Goal: Information Seeking & Learning: Learn about a topic

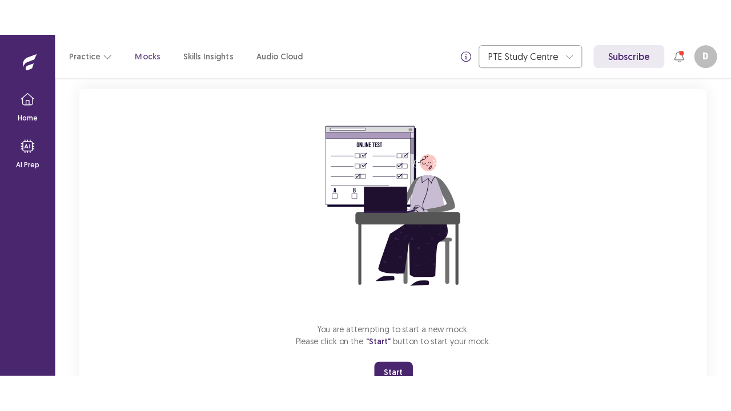
scroll to position [112, 0]
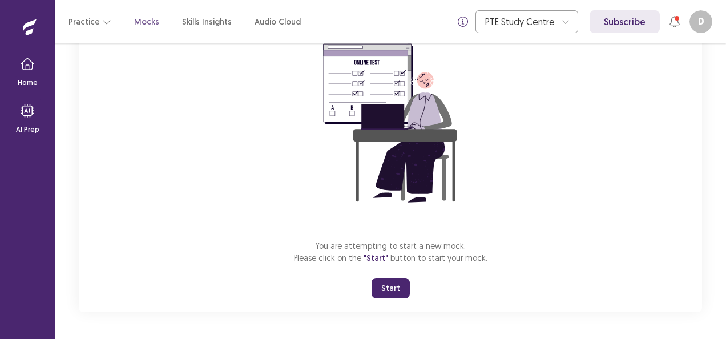
click at [394, 292] on button "Start" at bounding box center [391, 288] width 38 height 21
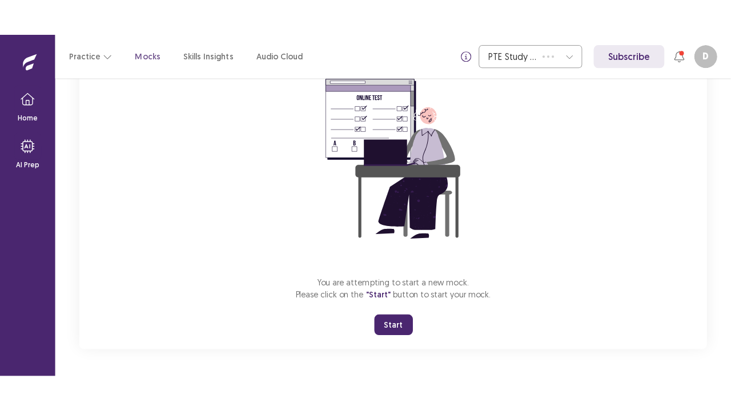
scroll to position [40, 0]
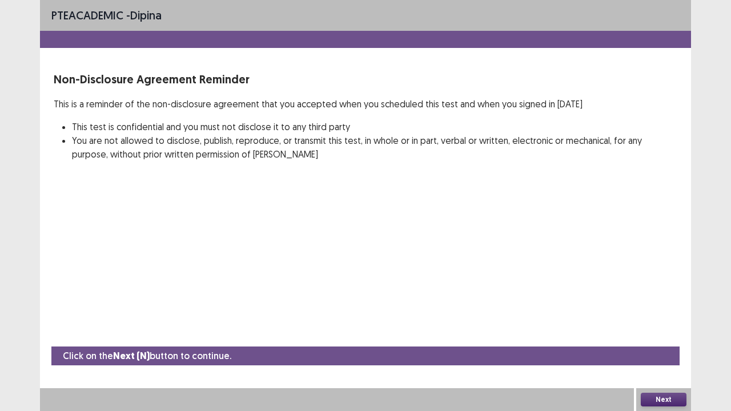
click at [670, 339] on button "Next" at bounding box center [664, 400] width 46 height 14
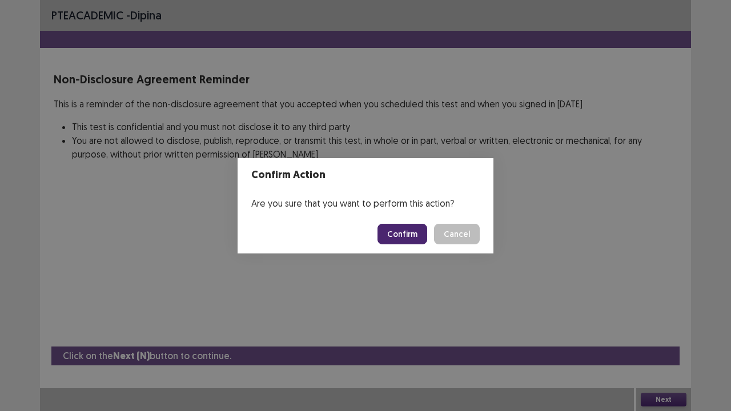
click at [394, 236] on button "Confirm" at bounding box center [402, 234] width 50 height 21
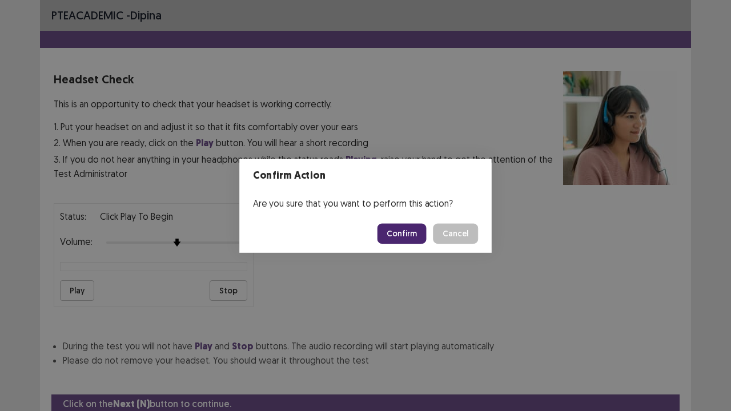
scroll to position [42, 0]
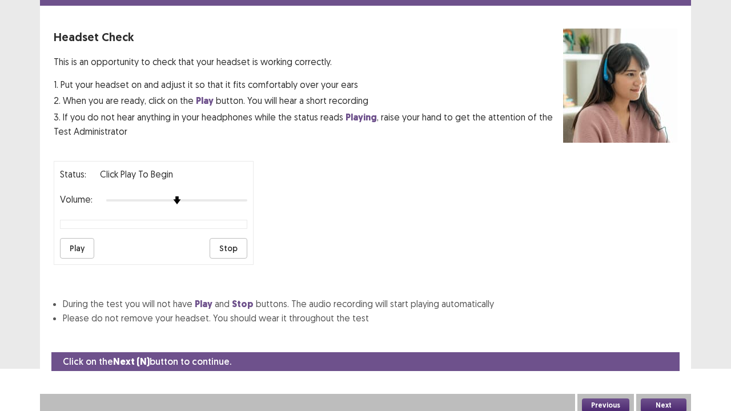
click at [663, 339] on button "Next" at bounding box center [664, 405] width 46 height 14
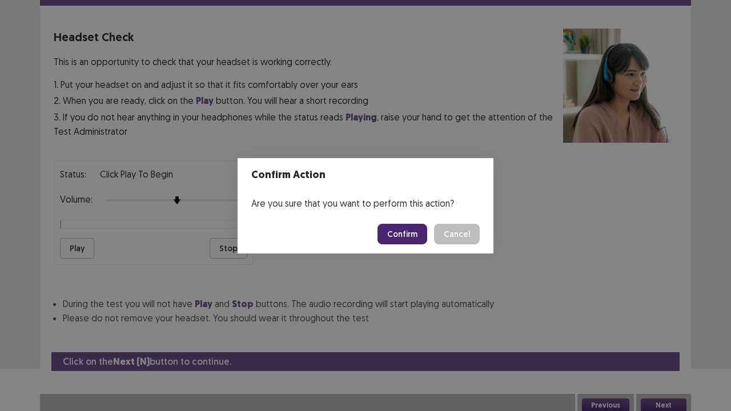
click at [411, 231] on button "Confirm" at bounding box center [402, 234] width 50 height 21
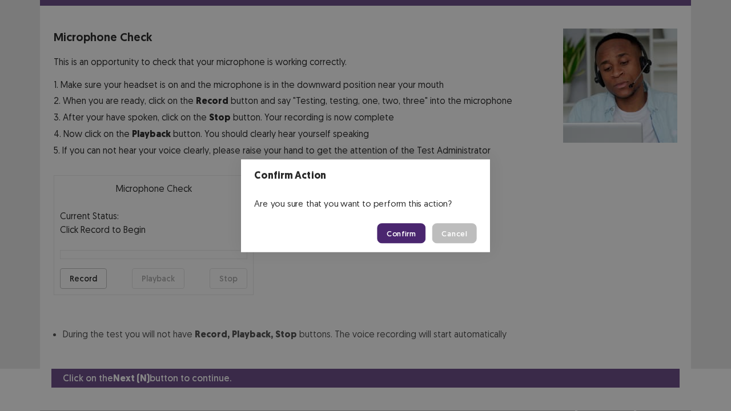
scroll to position [63, 0]
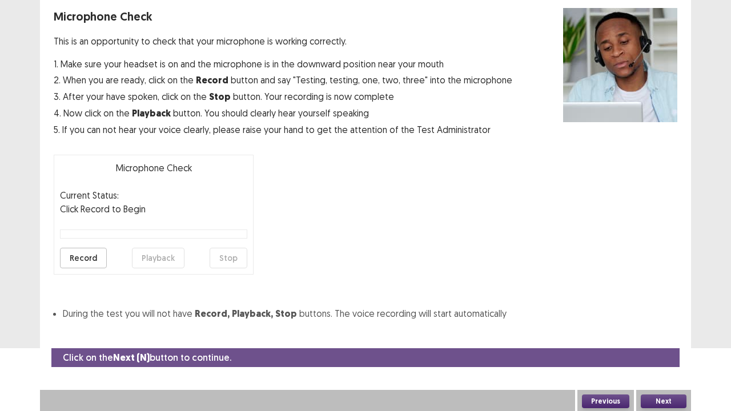
click at [660, 339] on button "Next" at bounding box center [664, 401] width 46 height 14
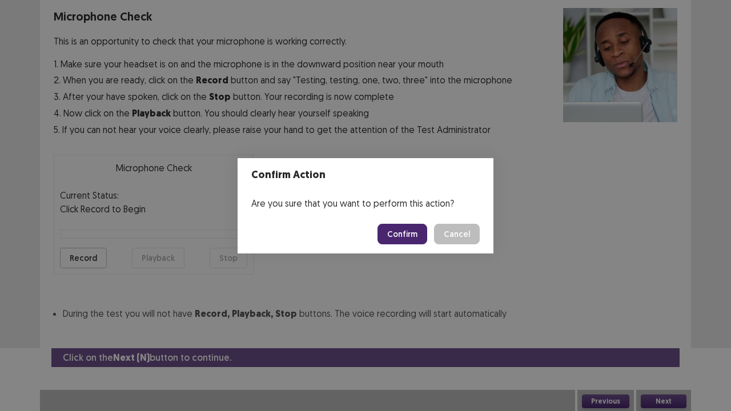
click at [395, 227] on button "Confirm" at bounding box center [402, 234] width 50 height 21
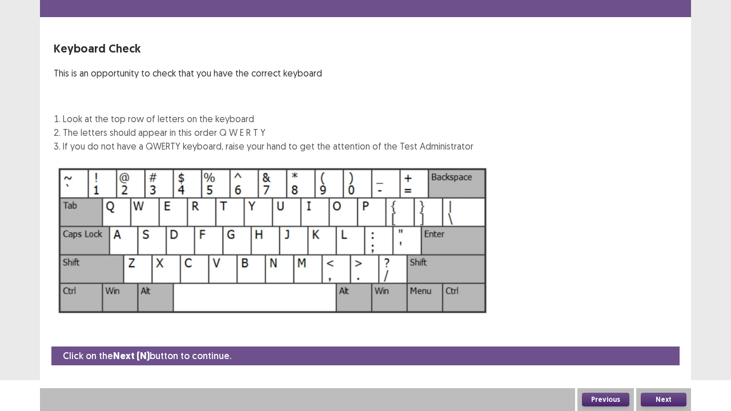
scroll to position [31, 0]
click at [665, 339] on button "Next" at bounding box center [664, 400] width 46 height 14
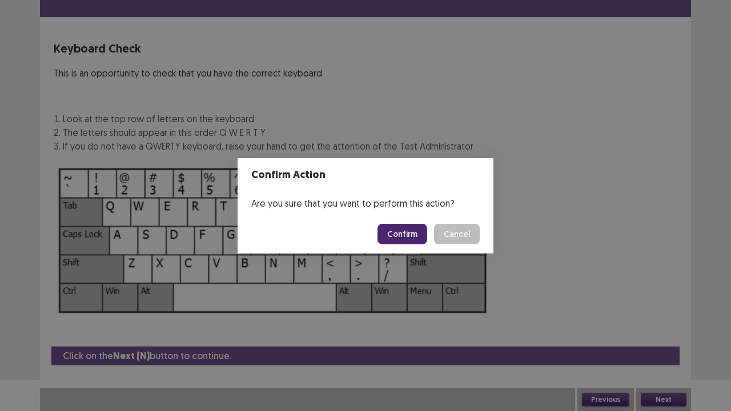
click at [401, 229] on button "Confirm" at bounding box center [402, 234] width 50 height 21
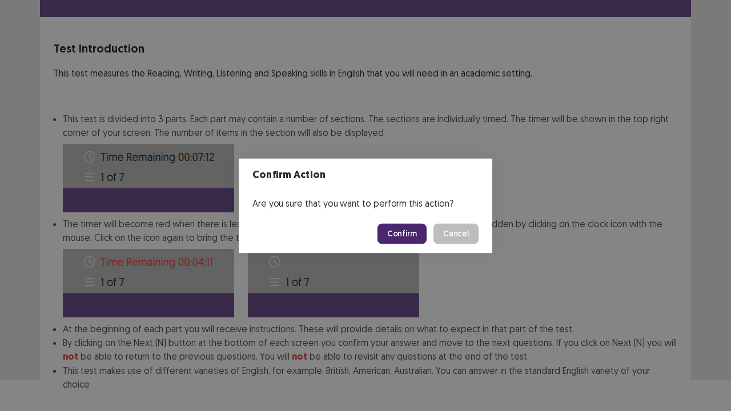
scroll to position [88, 0]
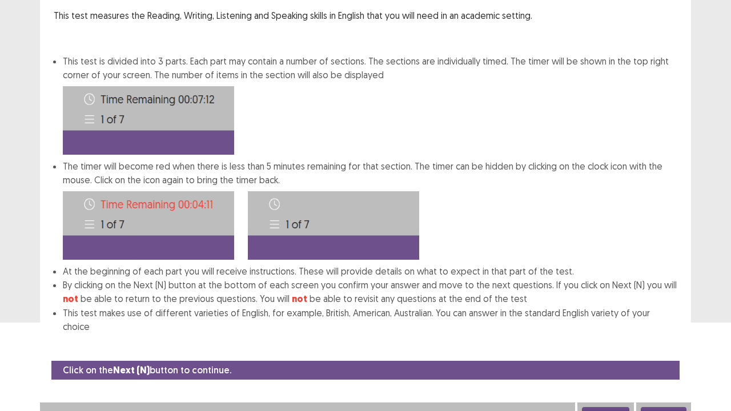
click at [669, 339] on button "Next" at bounding box center [664, 414] width 46 height 14
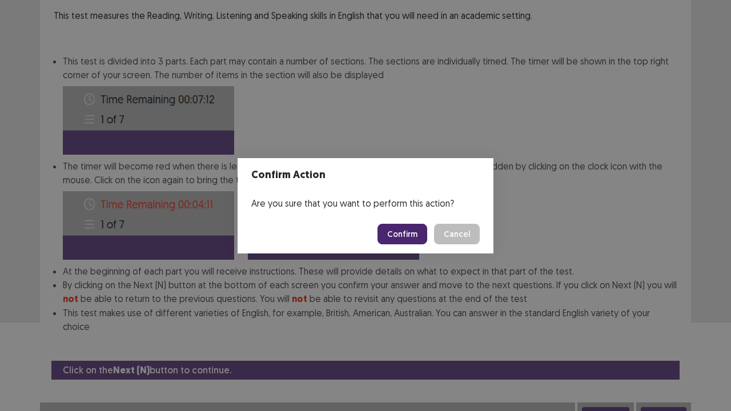
click at [403, 229] on button "Confirm" at bounding box center [402, 234] width 50 height 21
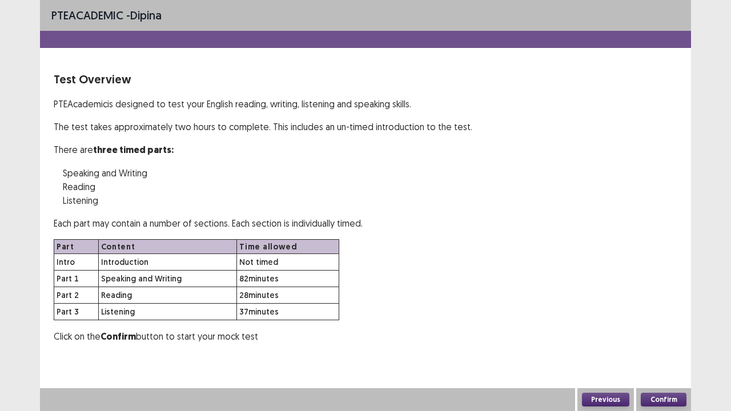
click at [665, 339] on button "Confirm" at bounding box center [664, 400] width 46 height 14
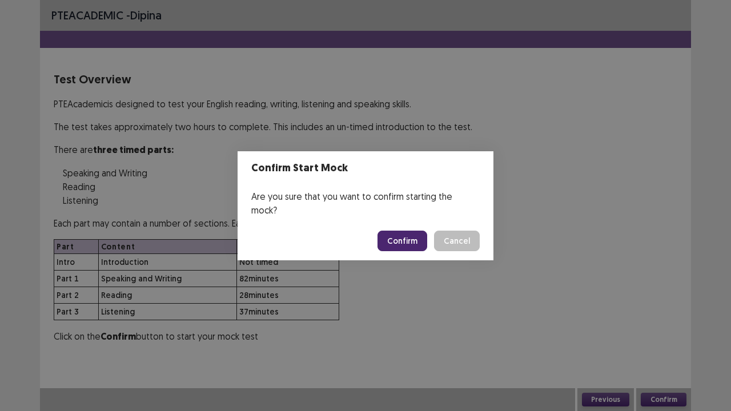
click at [403, 232] on button "Confirm" at bounding box center [402, 241] width 50 height 21
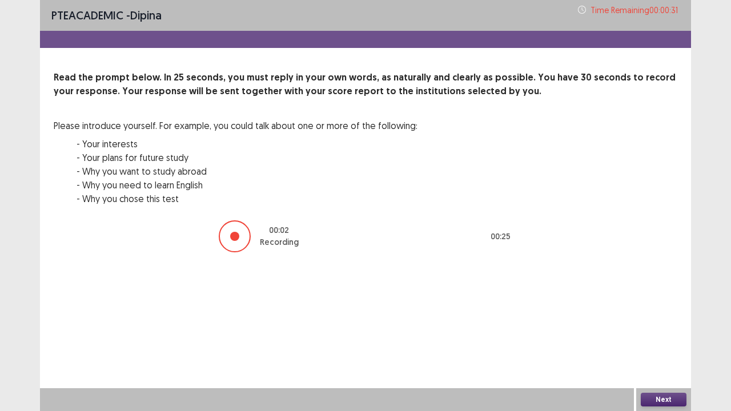
click at [652, 339] on button "Next" at bounding box center [664, 400] width 46 height 14
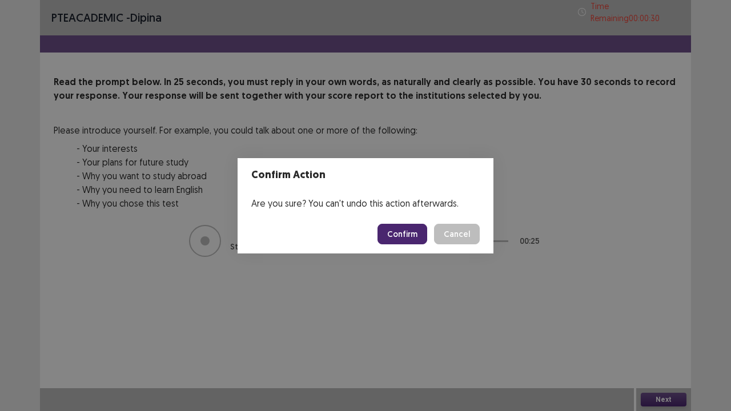
click at [414, 231] on button "Confirm" at bounding box center [402, 234] width 50 height 21
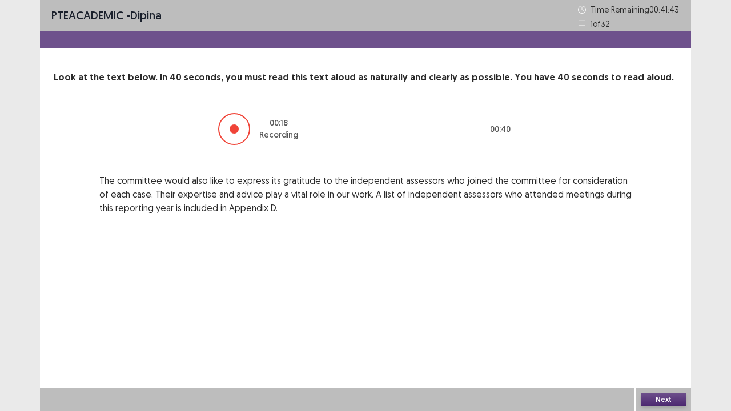
click at [669, 339] on button "Next" at bounding box center [664, 400] width 46 height 14
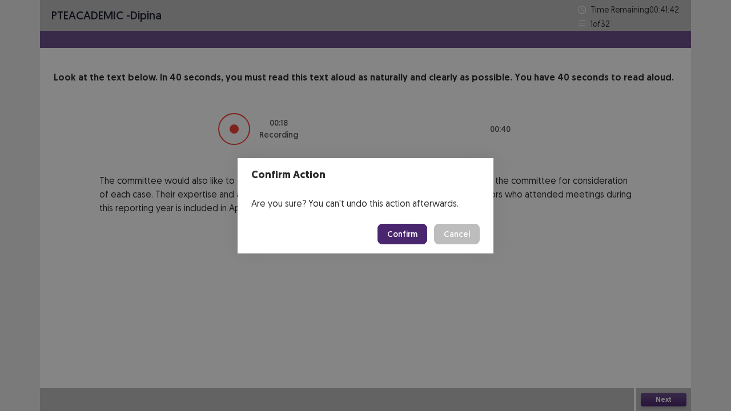
click at [417, 233] on button "Confirm" at bounding box center [402, 234] width 50 height 21
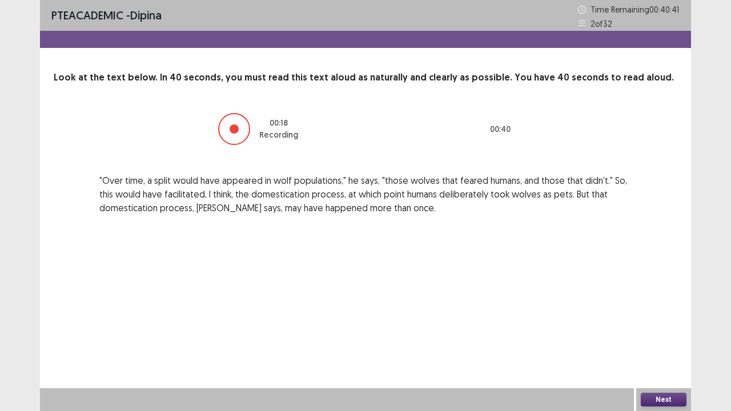
click at [648, 339] on button "Next" at bounding box center [664, 400] width 46 height 14
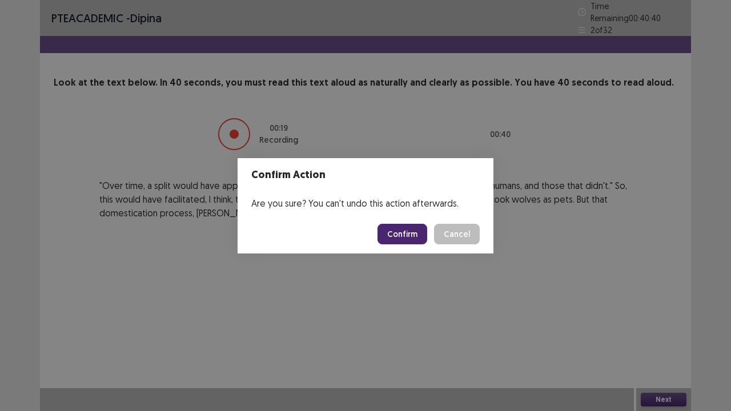
click at [410, 228] on button "Confirm" at bounding box center [402, 234] width 50 height 21
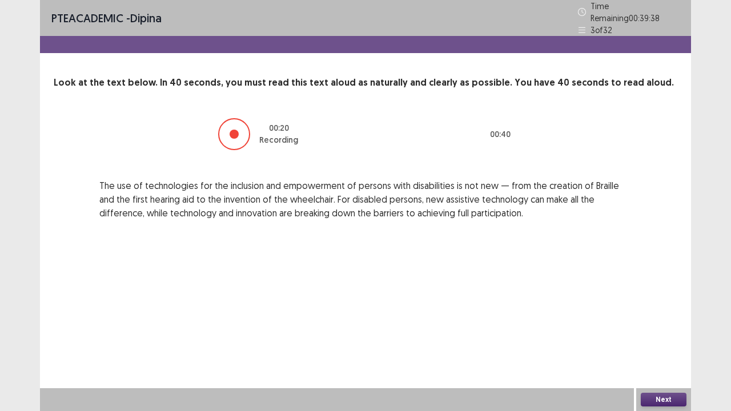
click at [684, 339] on button "Next" at bounding box center [664, 400] width 46 height 14
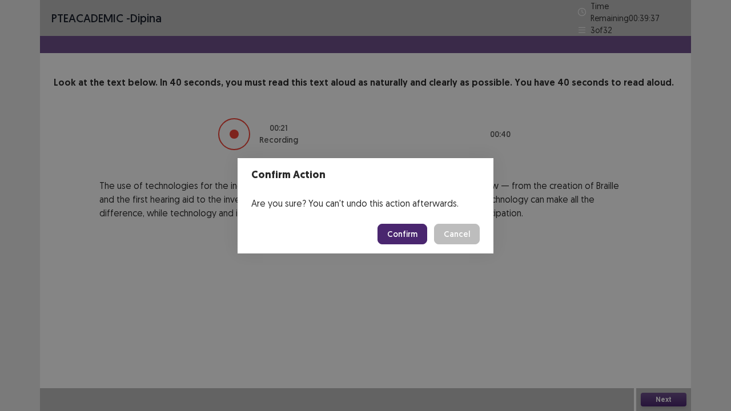
click at [425, 233] on button "Confirm" at bounding box center [402, 234] width 50 height 21
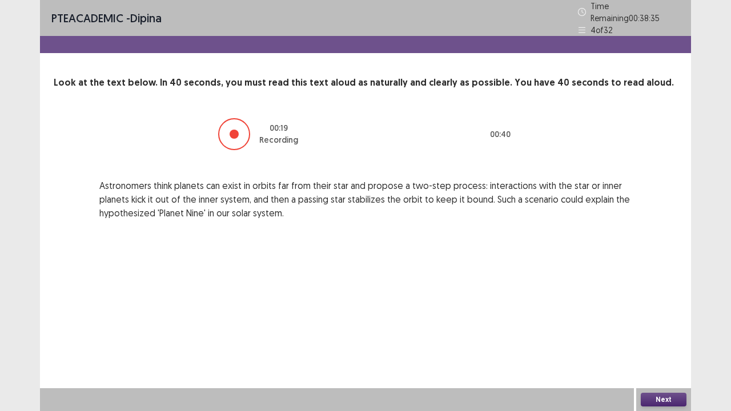
click at [651, 339] on button "Next" at bounding box center [664, 400] width 46 height 14
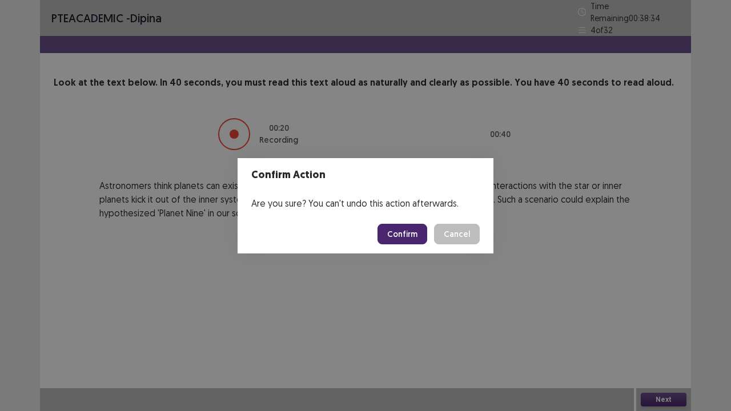
click at [398, 231] on button "Confirm" at bounding box center [402, 234] width 50 height 21
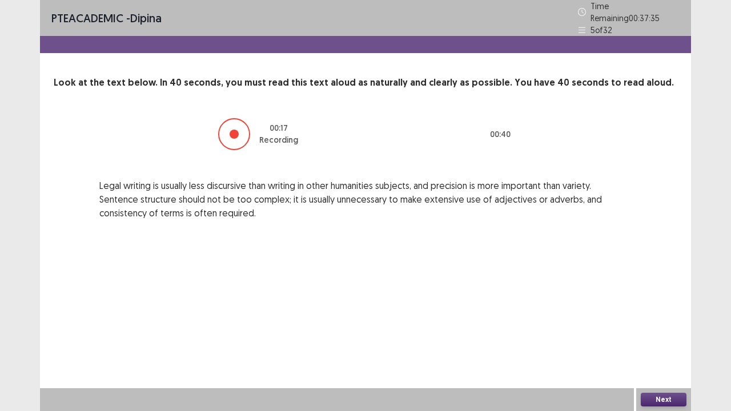
click at [667, 339] on button "Next" at bounding box center [664, 400] width 46 height 14
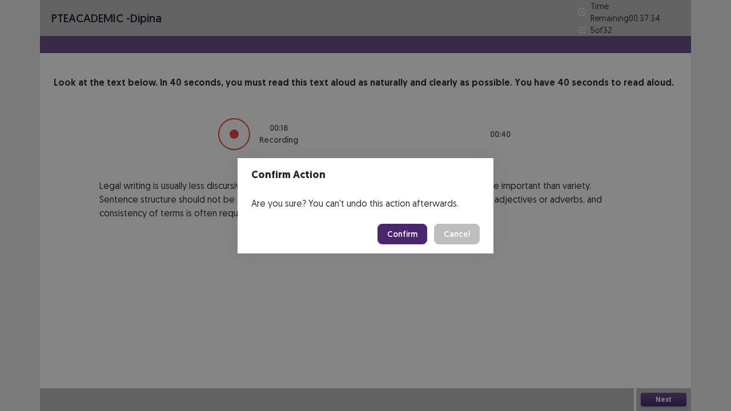
click at [402, 237] on button "Confirm" at bounding box center [402, 234] width 50 height 21
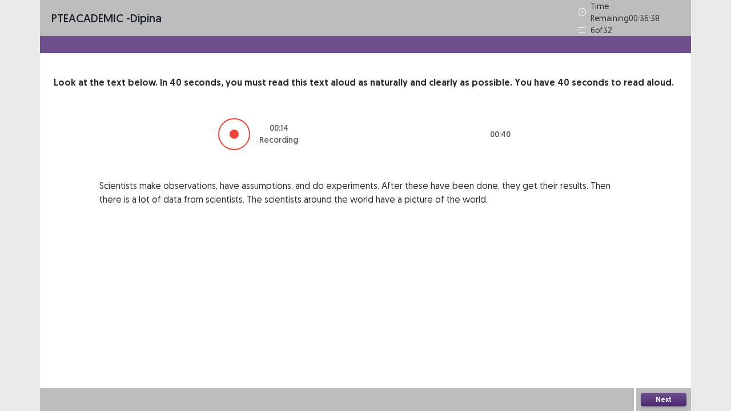
click at [662, 339] on button "Next" at bounding box center [664, 400] width 46 height 14
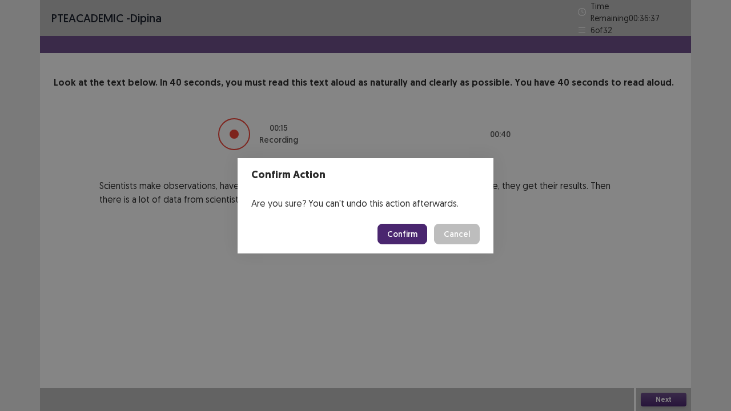
click at [409, 230] on button "Confirm" at bounding box center [402, 234] width 50 height 21
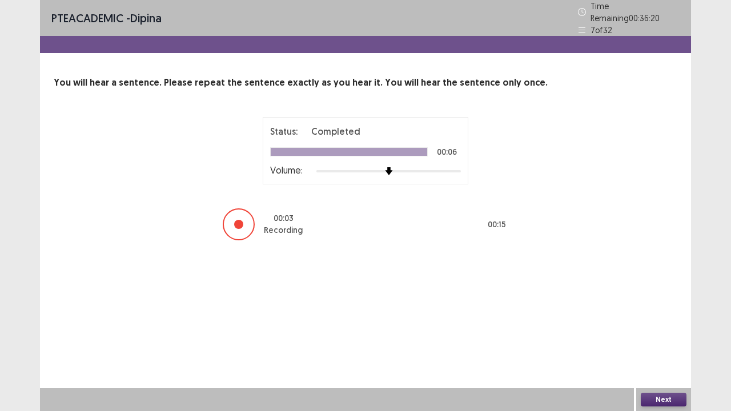
click at [666, 339] on button "Next" at bounding box center [664, 400] width 46 height 14
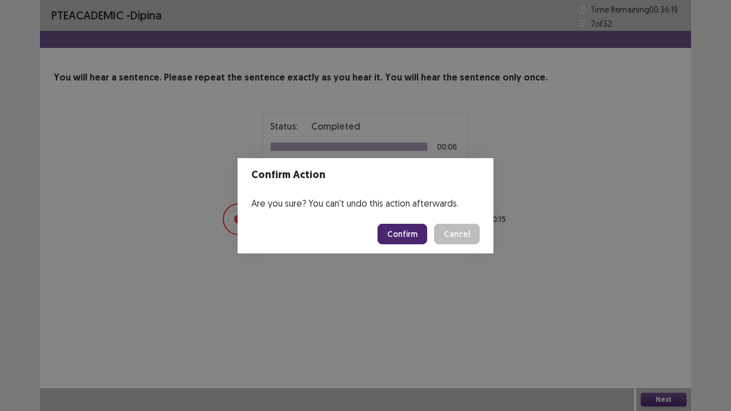
click at [415, 240] on button "Confirm" at bounding box center [402, 234] width 50 height 21
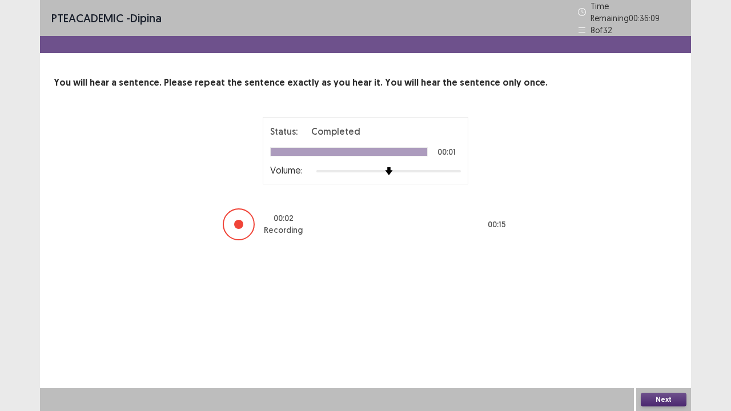
click at [657, 339] on button "Next" at bounding box center [664, 400] width 46 height 14
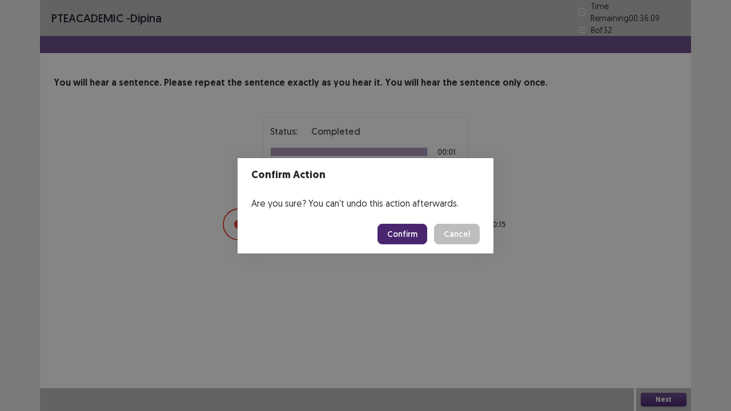
click at [390, 239] on button "Confirm" at bounding box center [402, 234] width 50 height 21
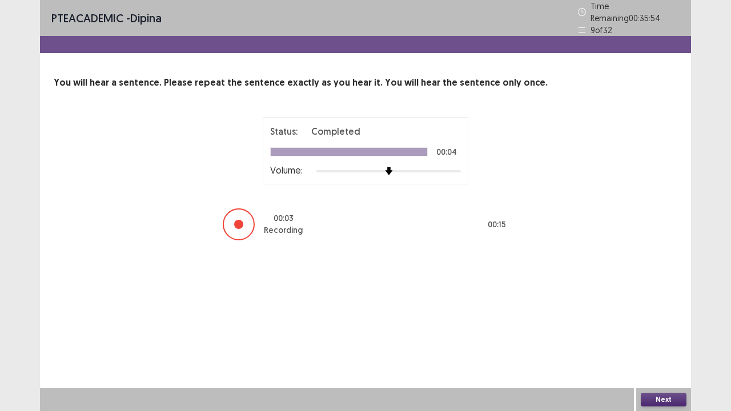
click at [671, 339] on div "Next" at bounding box center [663, 399] width 55 height 23
click at [671, 339] on button "Next" at bounding box center [664, 400] width 46 height 14
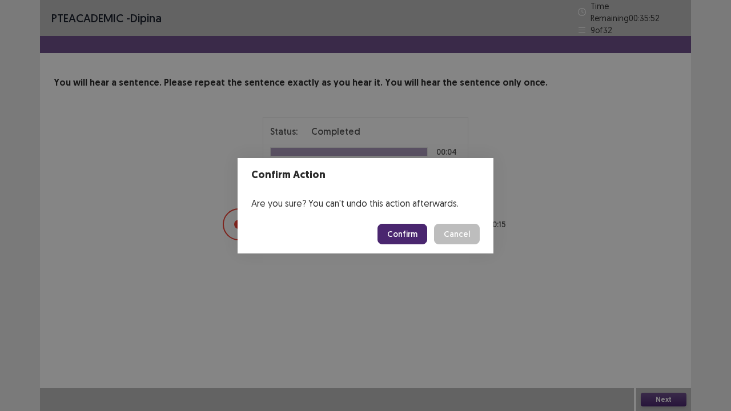
click at [402, 233] on button "Confirm" at bounding box center [402, 234] width 50 height 21
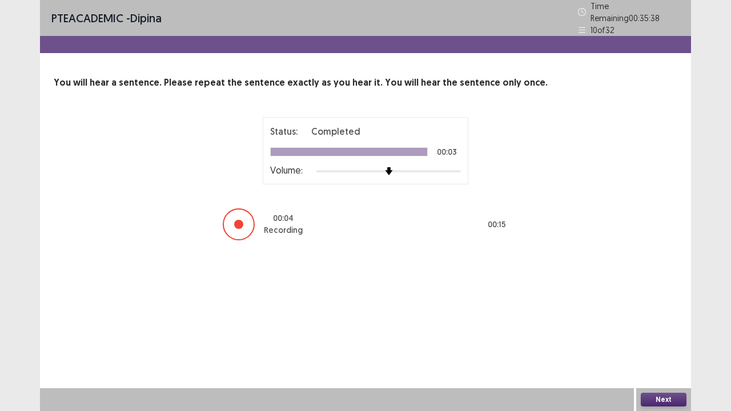
click at [657, 339] on button "Next" at bounding box center [664, 400] width 46 height 14
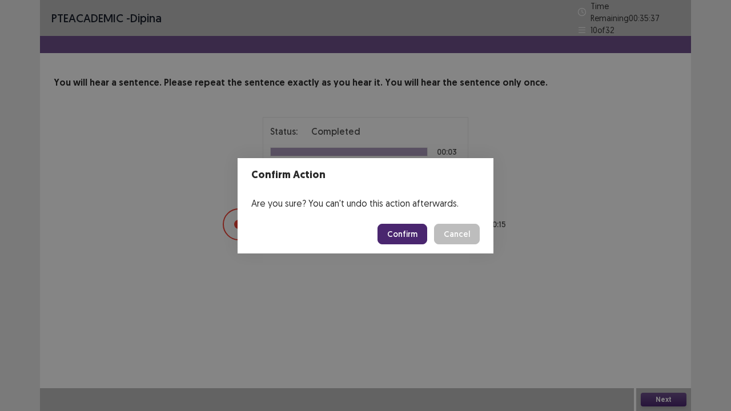
click at [404, 234] on button "Confirm" at bounding box center [402, 234] width 50 height 21
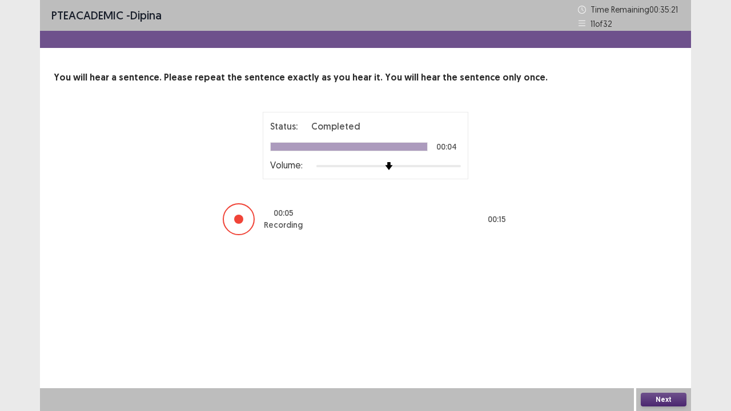
click at [643, 339] on button "Next" at bounding box center [664, 400] width 46 height 14
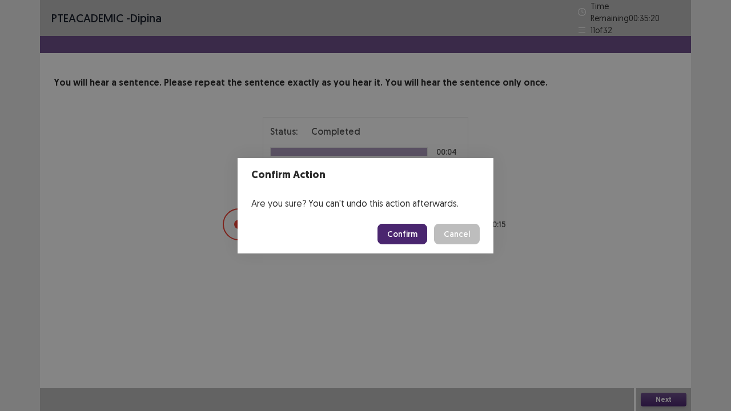
click at [407, 239] on button "Confirm" at bounding box center [402, 234] width 50 height 21
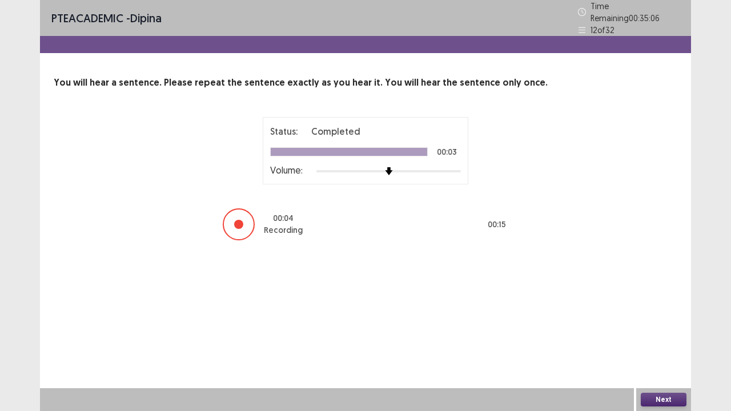
click at [674, 339] on button "Next" at bounding box center [664, 400] width 46 height 14
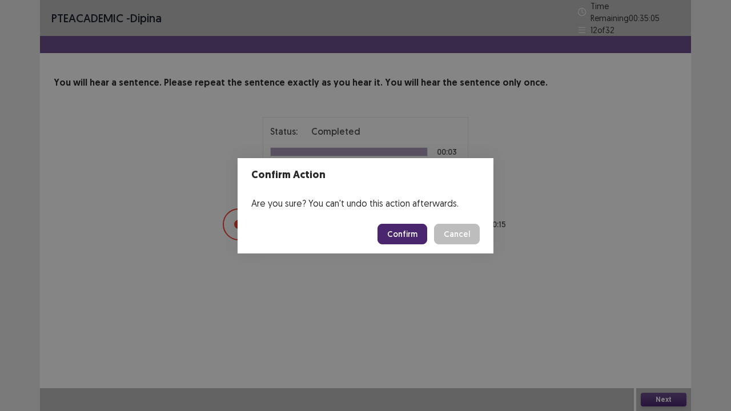
click at [398, 233] on button "Confirm" at bounding box center [402, 234] width 50 height 21
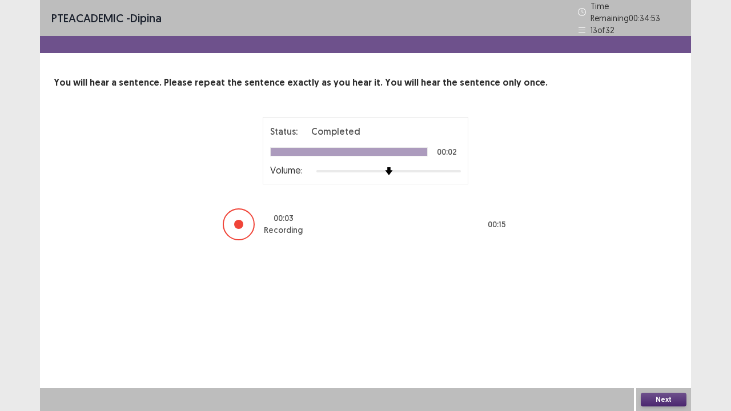
click at [655, 339] on button "Next" at bounding box center [664, 400] width 46 height 14
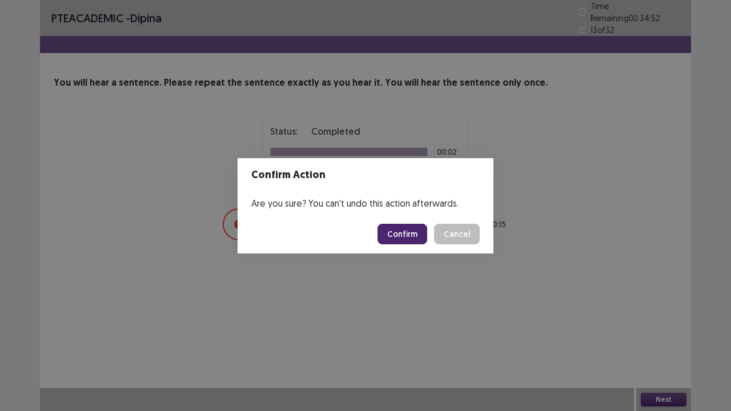
click at [402, 239] on button "Confirm" at bounding box center [402, 234] width 50 height 21
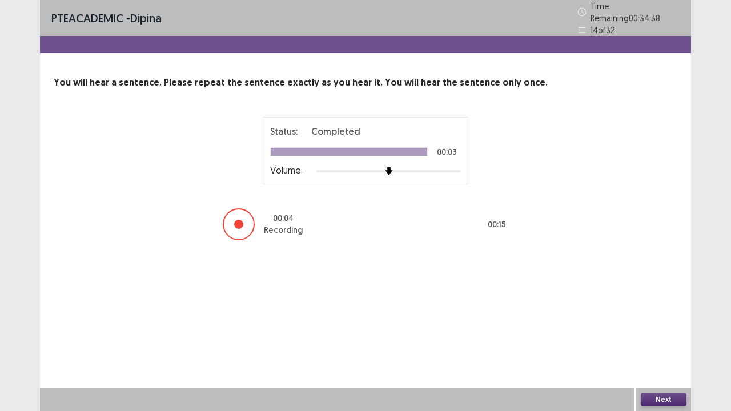
click at [663, 339] on button "Next" at bounding box center [664, 400] width 46 height 14
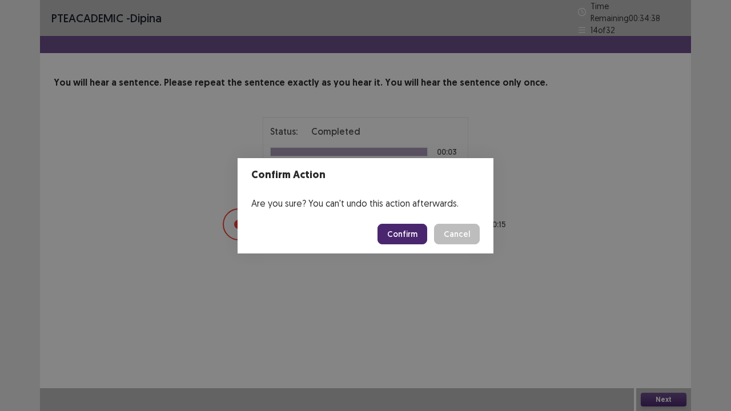
click at [409, 232] on button "Confirm" at bounding box center [402, 234] width 50 height 21
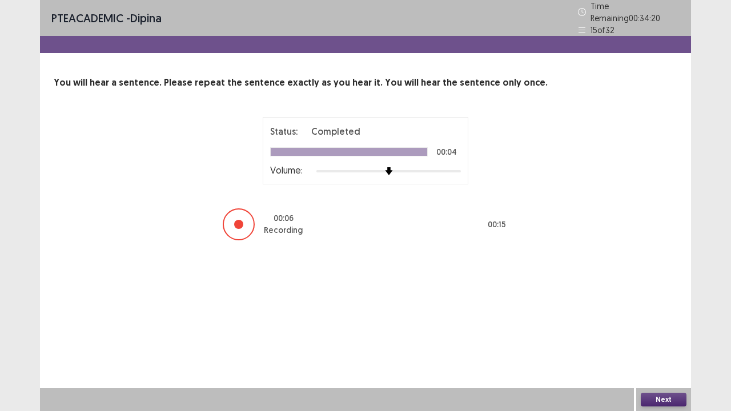
click at [660, 339] on button "Next" at bounding box center [664, 400] width 46 height 14
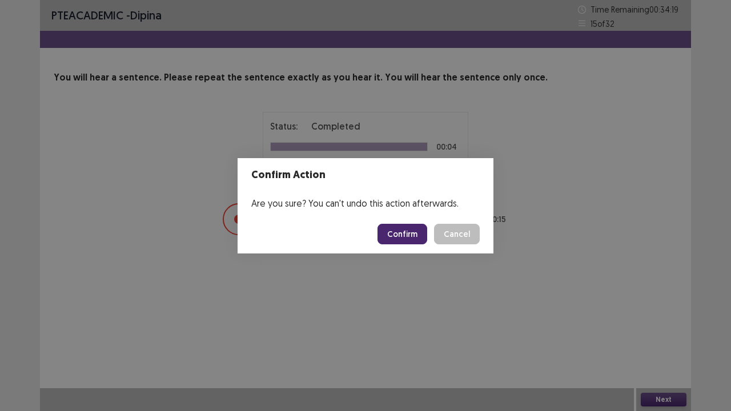
click at [404, 233] on button "Confirm" at bounding box center [402, 234] width 50 height 21
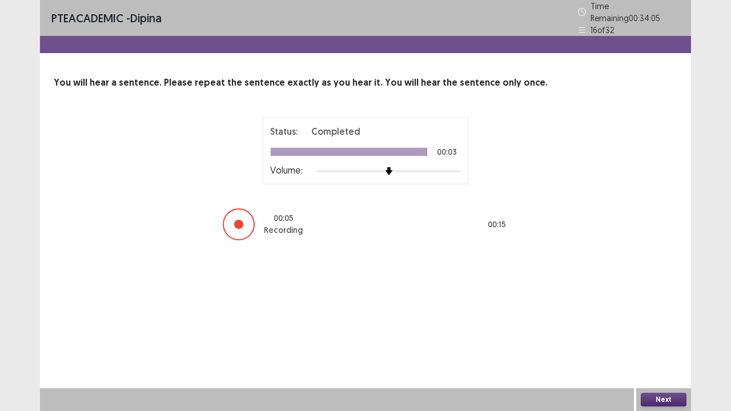
click at [662, 339] on button "Next" at bounding box center [664, 400] width 46 height 14
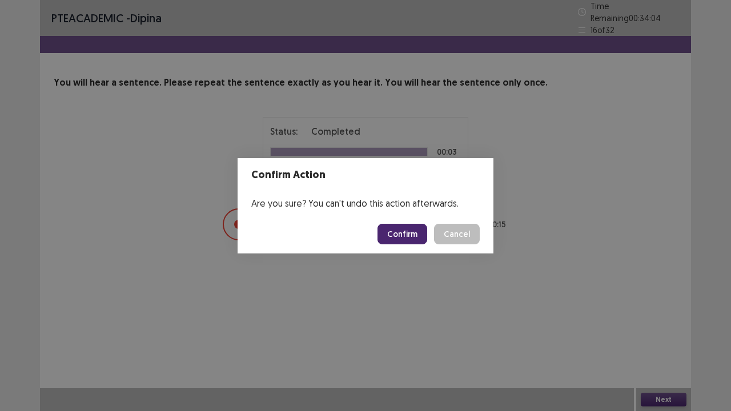
click at [409, 231] on button "Confirm" at bounding box center [402, 234] width 50 height 21
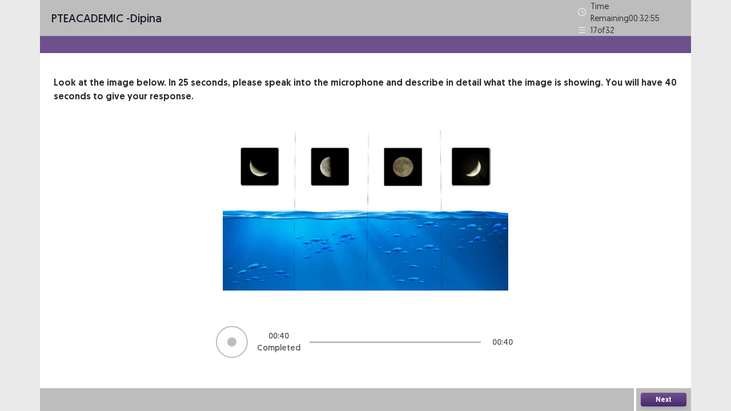
click at [662, 339] on button "Next" at bounding box center [664, 400] width 46 height 14
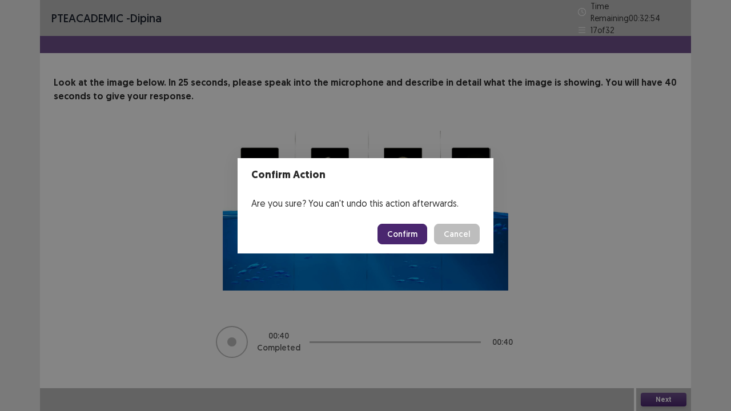
click at [417, 235] on button "Confirm" at bounding box center [402, 234] width 50 height 21
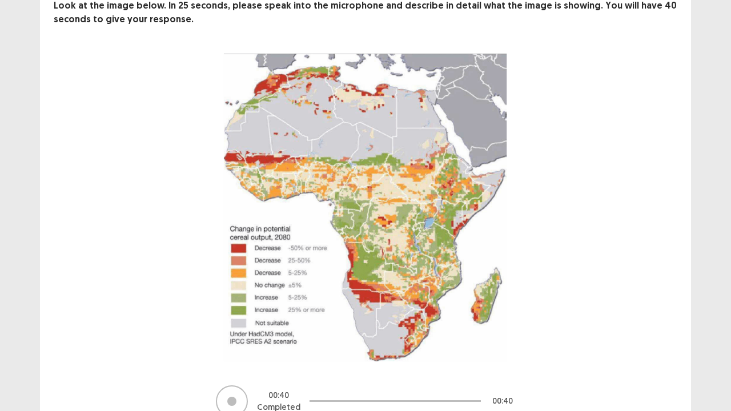
scroll to position [129, 0]
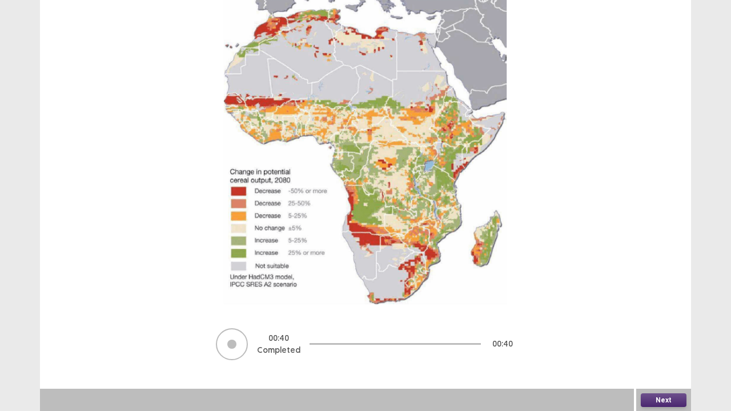
click at [662, 339] on button "Next" at bounding box center [664, 400] width 46 height 14
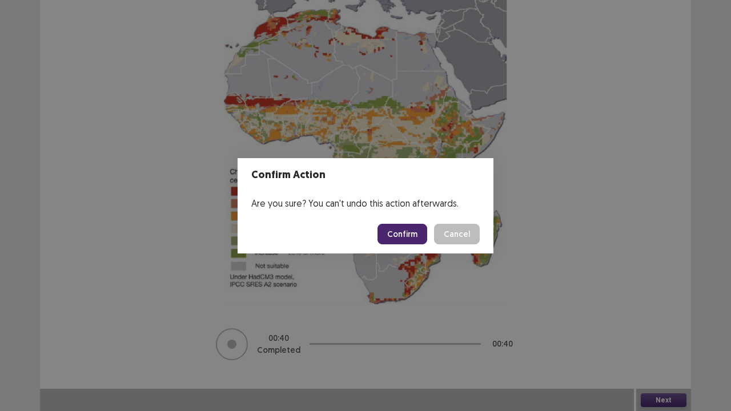
click at [409, 240] on button "Confirm" at bounding box center [402, 234] width 50 height 21
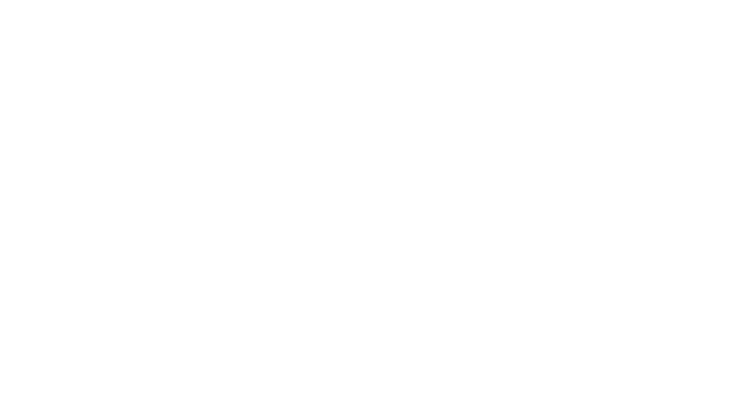
scroll to position [0, 0]
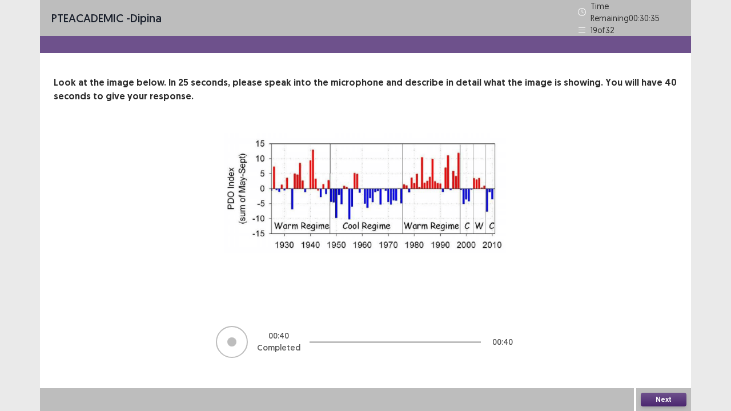
click at [662, 339] on button "Next" at bounding box center [664, 400] width 46 height 14
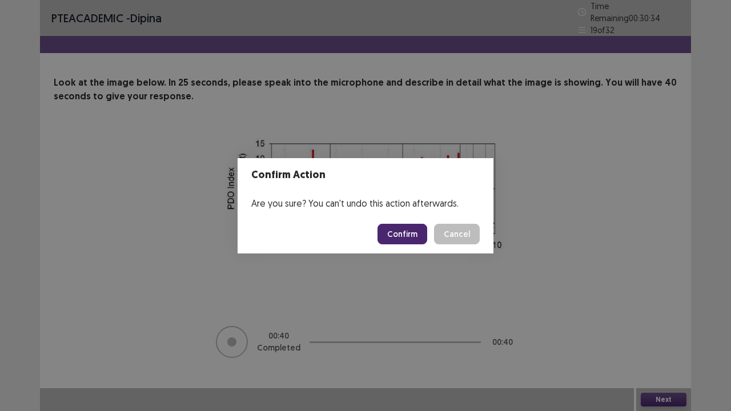
click at [405, 231] on button "Confirm" at bounding box center [402, 234] width 50 height 21
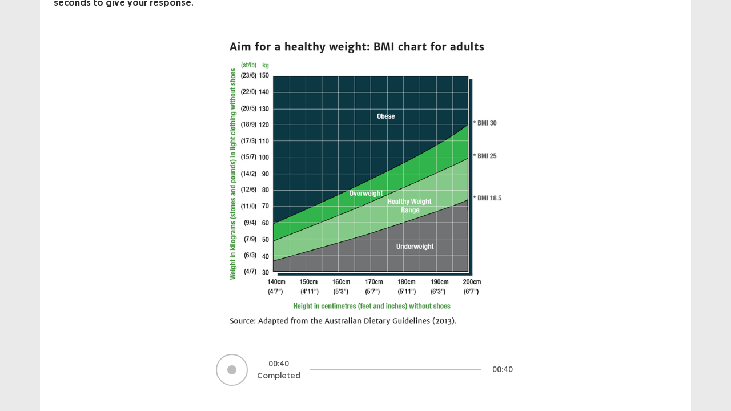
scroll to position [114, 0]
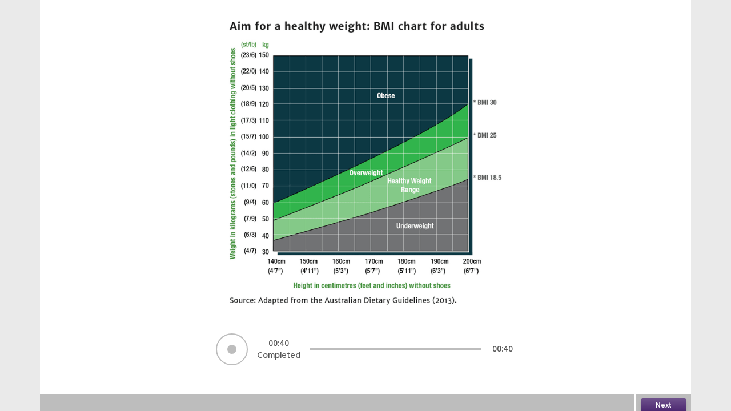
click at [654, 339] on button "Next" at bounding box center [664, 405] width 46 height 14
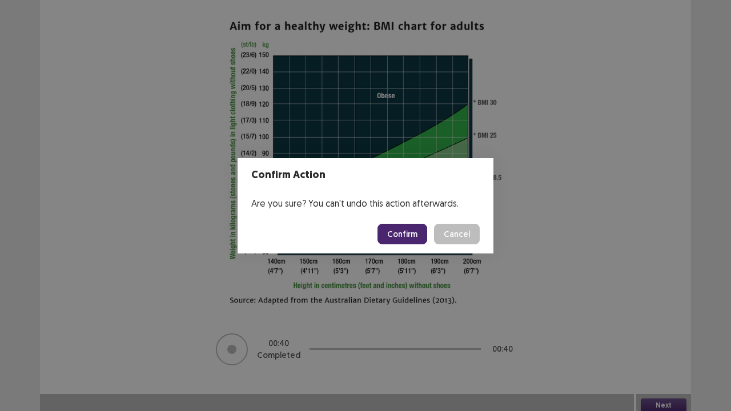
click at [402, 237] on button "Confirm" at bounding box center [402, 234] width 50 height 21
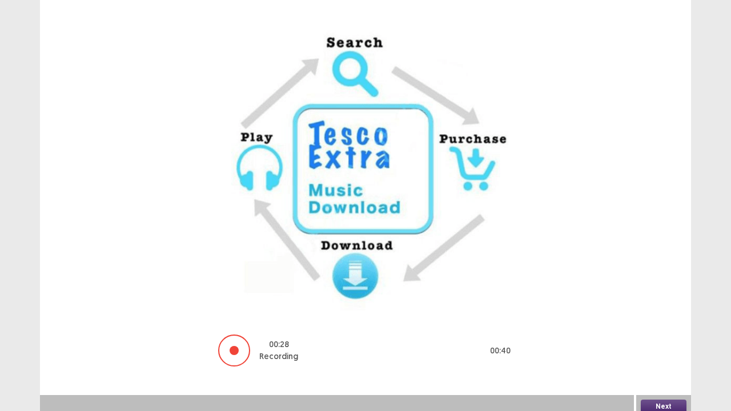
scroll to position [106, 0]
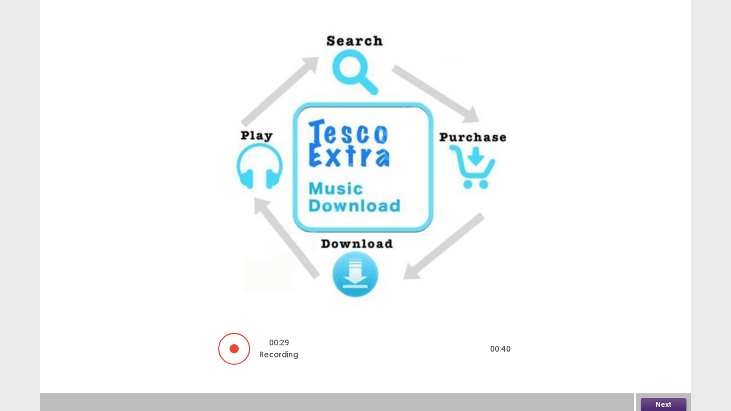
click at [652, 339] on button "Next" at bounding box center [664, 405] width 46 height 14
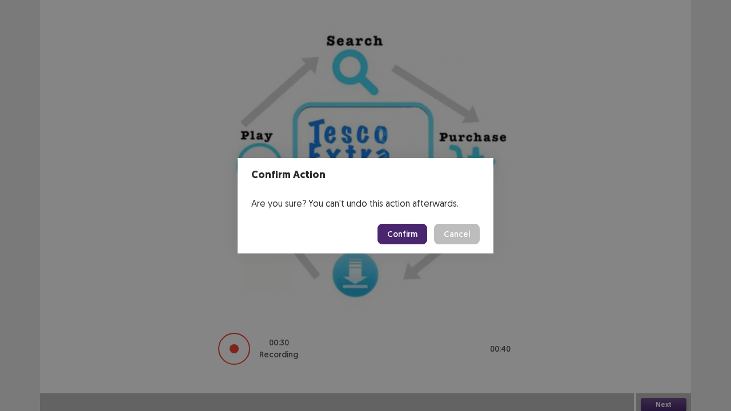
click at [397, 238] on button "Confirm" at bounding box center [402, 234] width 50 height 21
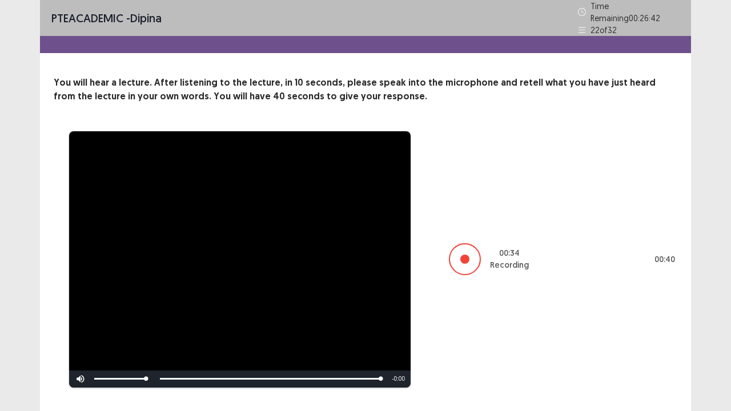
scroll to position [22, 0]
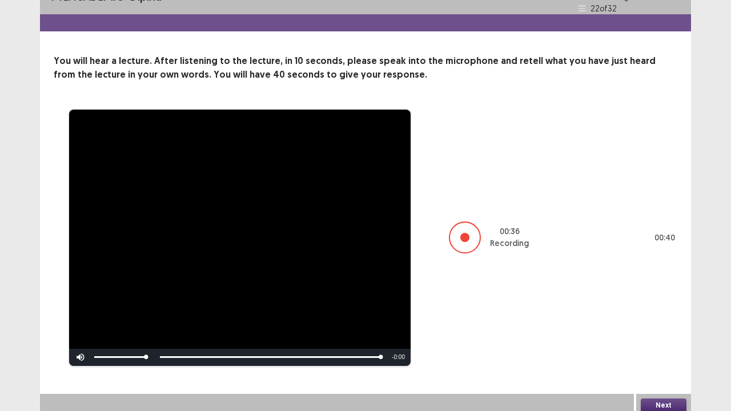
click at [658, 339] on button "Next" at bounding box center [664, 405] width 46 height 14
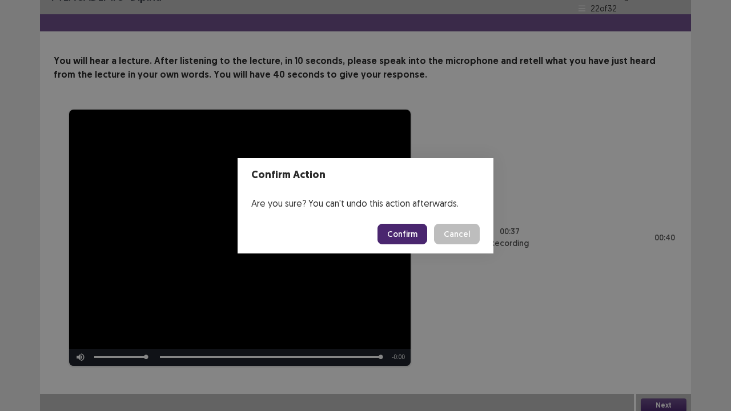
click at [404, 228] on button "Confirm" at bounding box center [402, 234] width 50 height 21
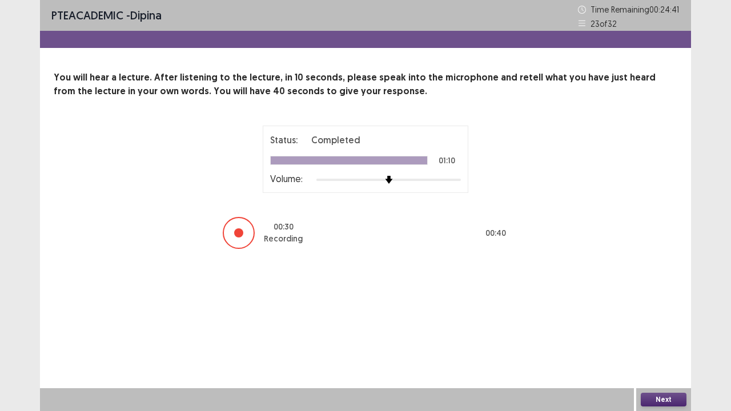
click at [663, 339] on button "Next" at bounding box center [664, 400] width 46 height 14
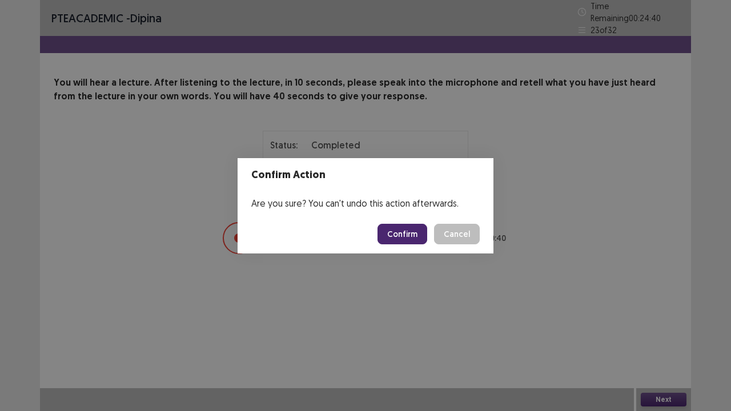
click at [408, 231] on button "Confirm" at bounding box center [402, 234] width 50 height 21
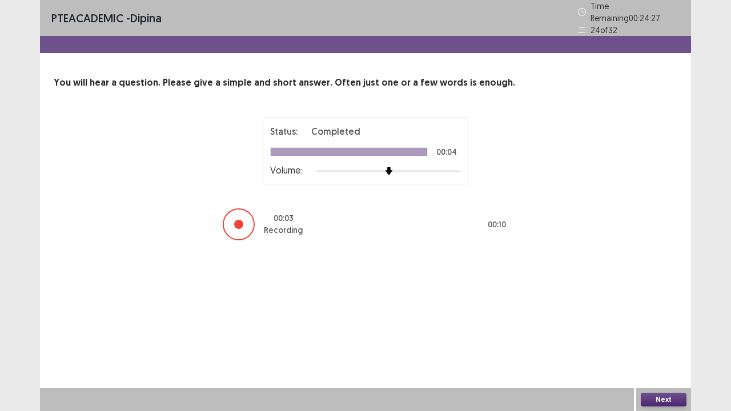
click at [653, 339] on button "Next" at bounding box center [664, 400] width 46 height 14
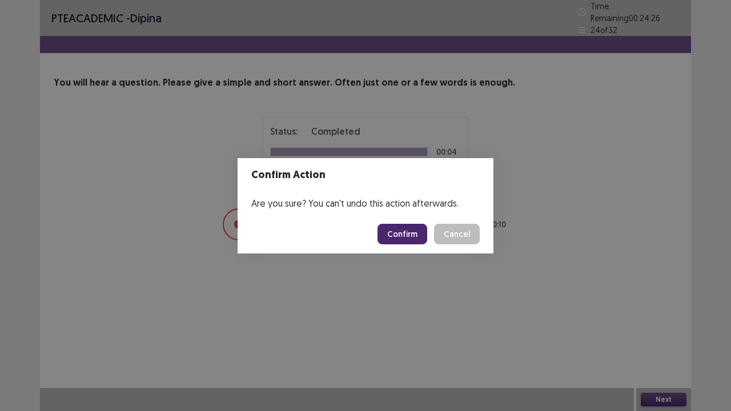
click at [403, 241] on button "Confirm" at bounding box center [402, 234] width 50 height 21
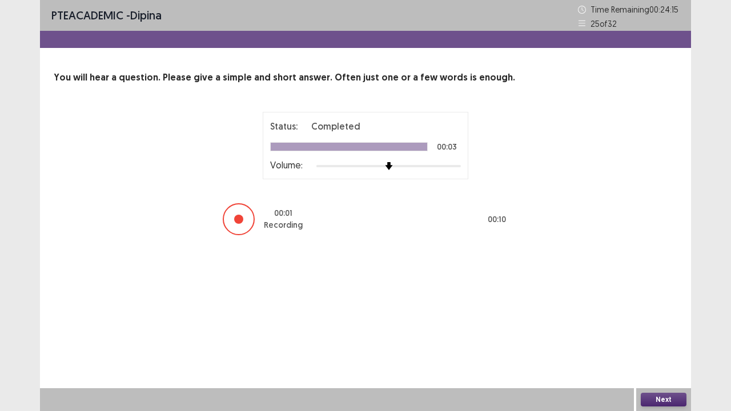
click at [656, 339] on button "Next" at bounding box center [664, 400] width 46 height 14
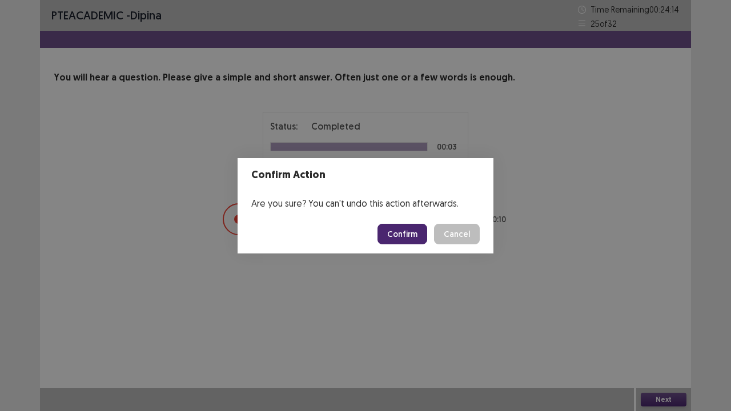
click at [396, 241] on button "Confirm" at bounding box center [402, 234] width 50 height 21
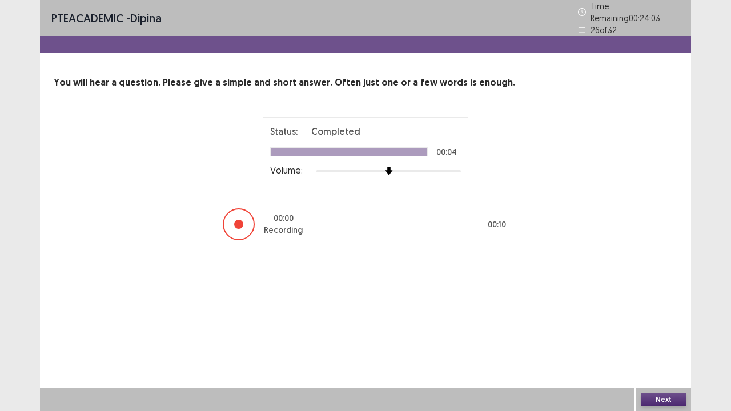
click at [663, 339] on button "Next" at bounding box center [664, 400] width 46 height 14
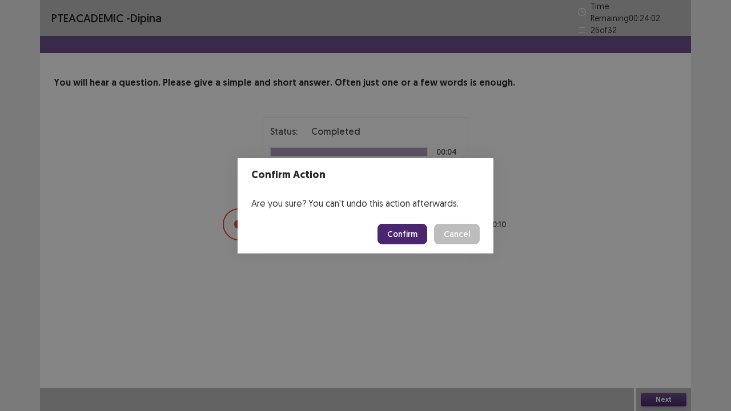
click at [396, 233] on button "Confirm" at bounding box center [402, 234] width 50 height 21
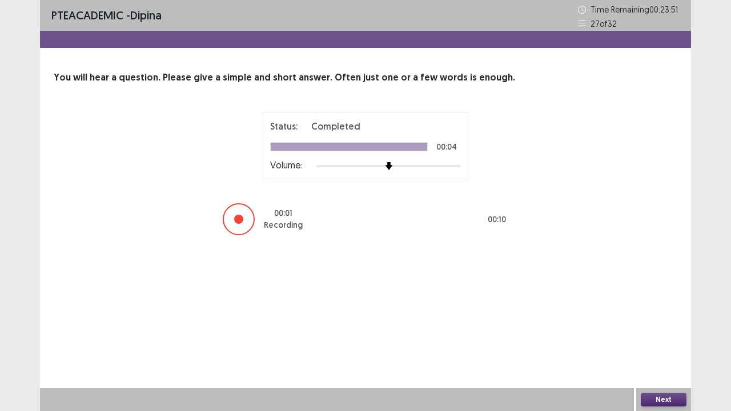
click at [658, 339] on button "Next" at bounding box center [664, 400] width 46 height 14
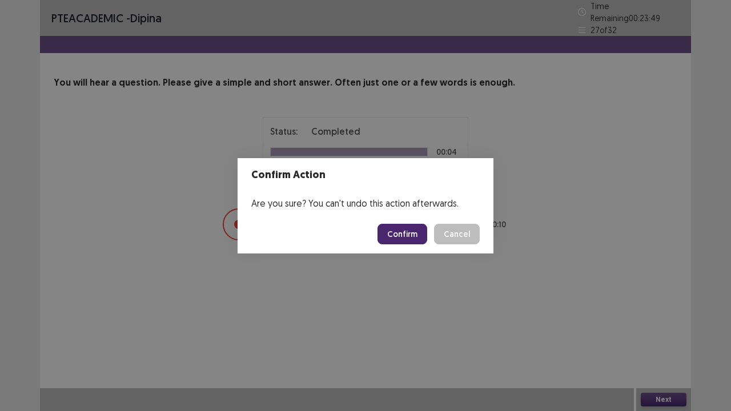
click at [406, 229] on button "Confirm" at bounding box center [402, 234] width 50 height 21
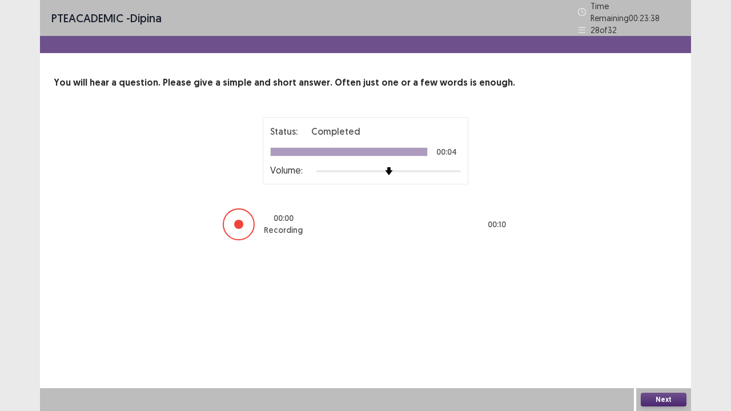
click at [661, 339] on button "Next" at bounding box center [664, 400] width 46 height 14
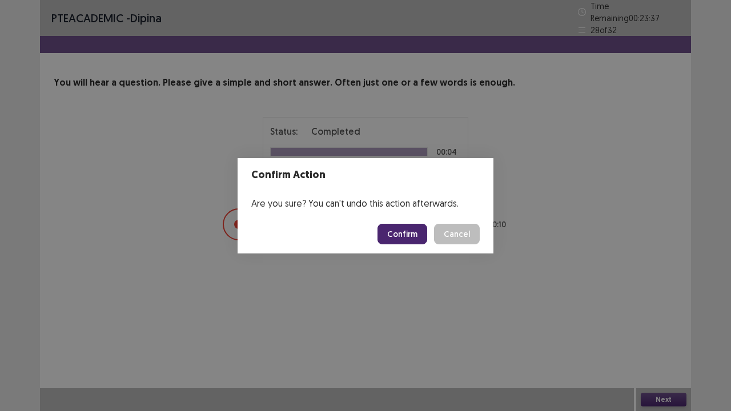
click at [410, 235] on button "Confirm" at bounding box center [402, 234] width 50 height 21
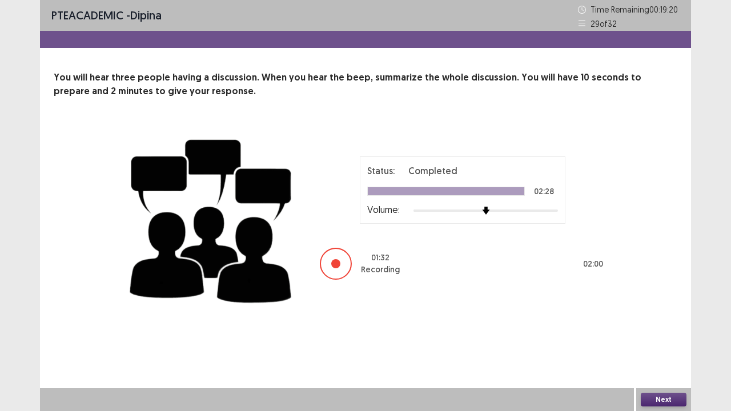
click at [660, 339] on button "Next" at bounding box center [664, 400] width 46 height 14
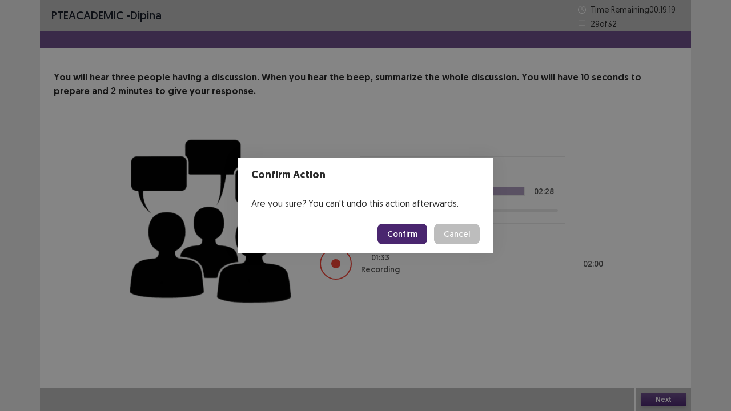
click at [396, 240] on button "Confirm" at bounding box center [402, 234] width 50 height 21
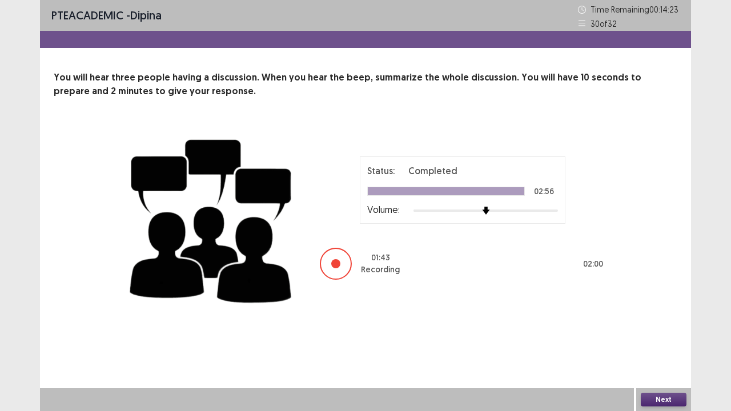
click at [671, 339] on button "Next" at bounding box center [664, 400] width 46 height 14
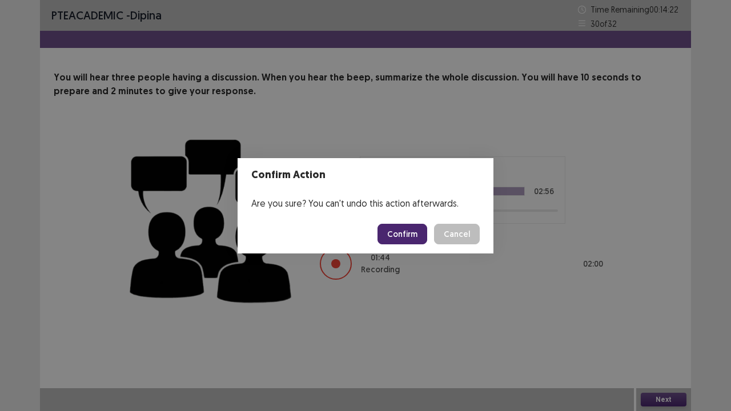
click at [412, 228] on button "Confirm" at bounding box center [402, 234] width 50 height 21
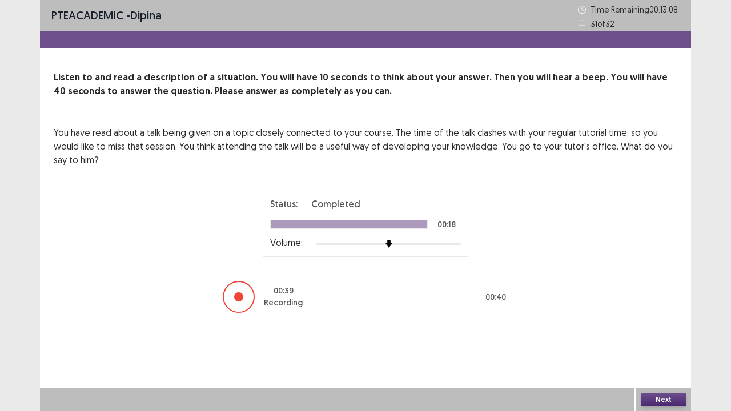
click at [666, 339] on button "Next" at bounding box center [664, 400] width 46 height 14
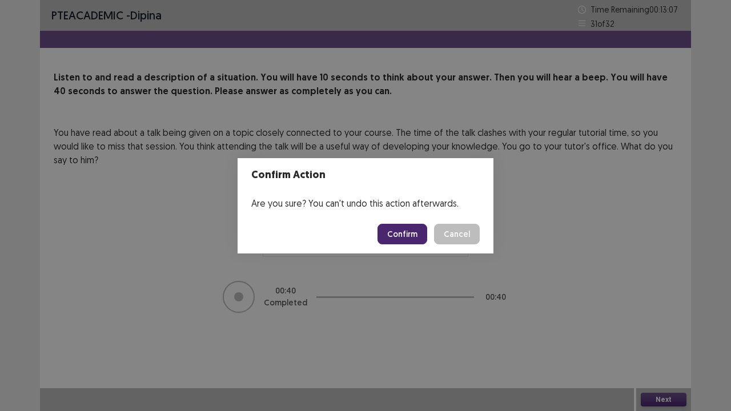
click at [414, 234] on button "Confirm" at bounding box center [402, 234] width 50 height 21
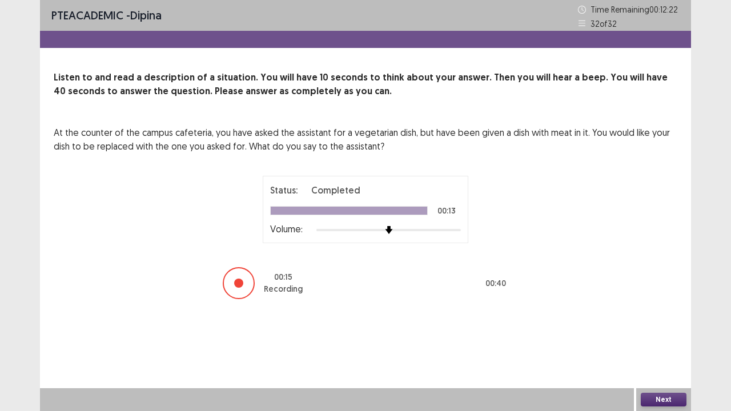
click at [664, 339] on button "Next" at bounding box center [664, 400] width 46 height 14
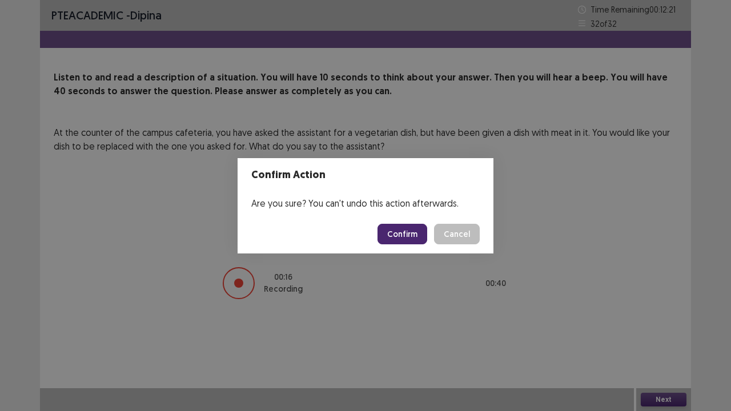
click at [408, 240] on button "Confirm" at bounding box center [402, 234] width 50 height 21
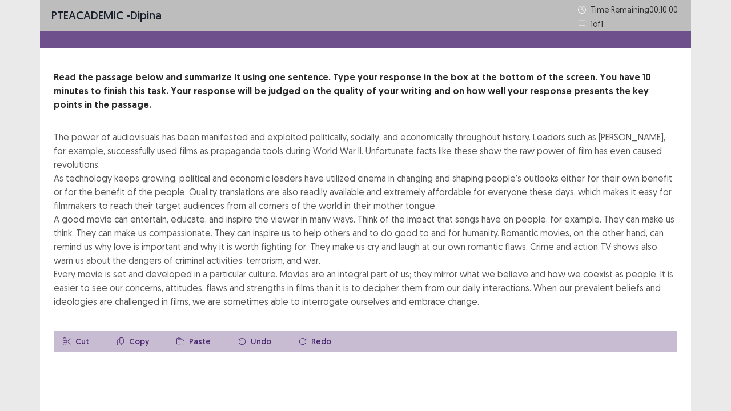
scroll to position [57, 0]
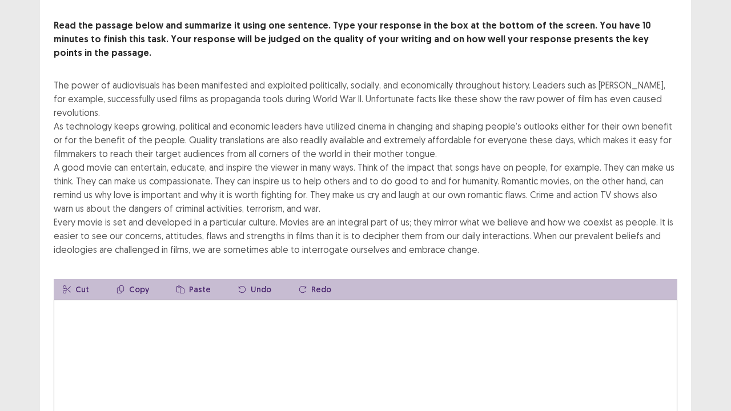
click at [261, 302] on textarea at bounding box center [365, 363] width 623 height 126
type textarea "*"
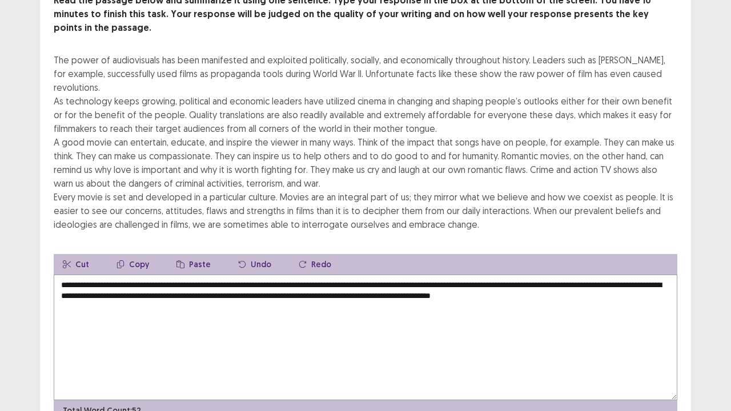
scroll to position [123, 0]
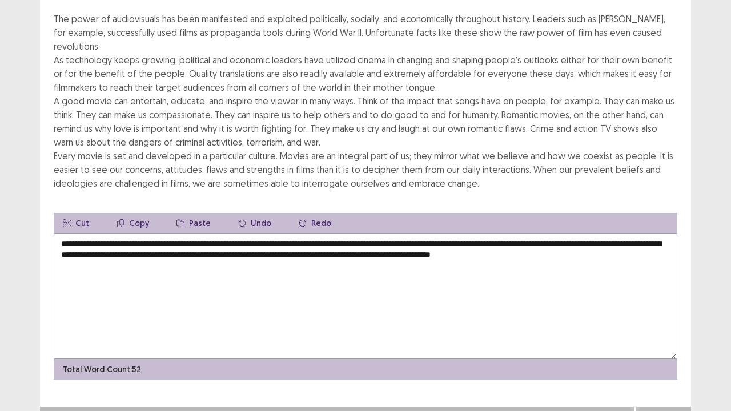
type textarea "**********"
click at [665, 339] on button "Next" at bounding box center [664, 419] width 46 height 14
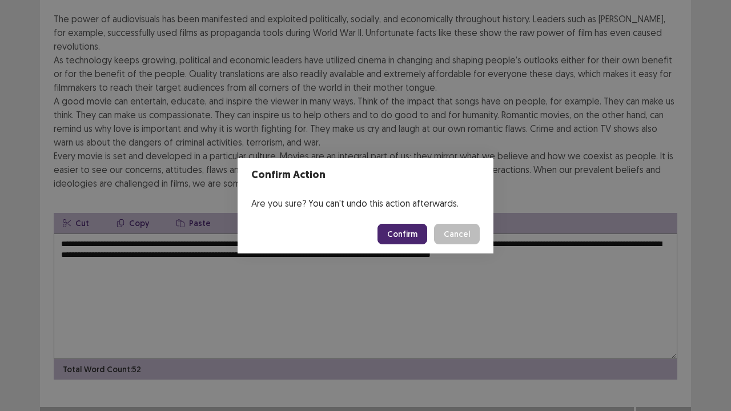
click at [412, 237] on button "Confirm" at bounding box center [402, 234] width 50 height 21
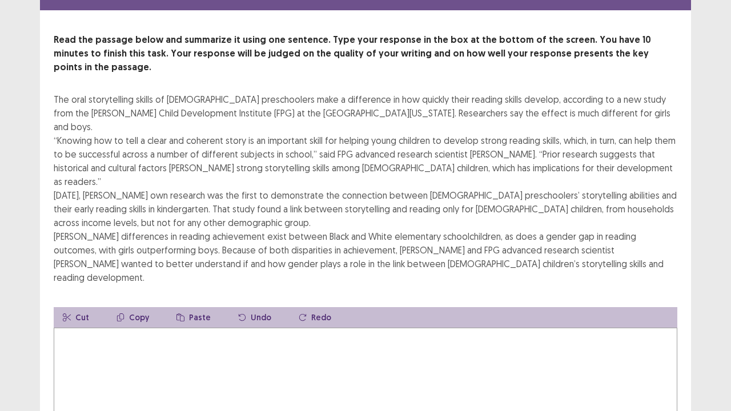
scroll to position [57, 0]
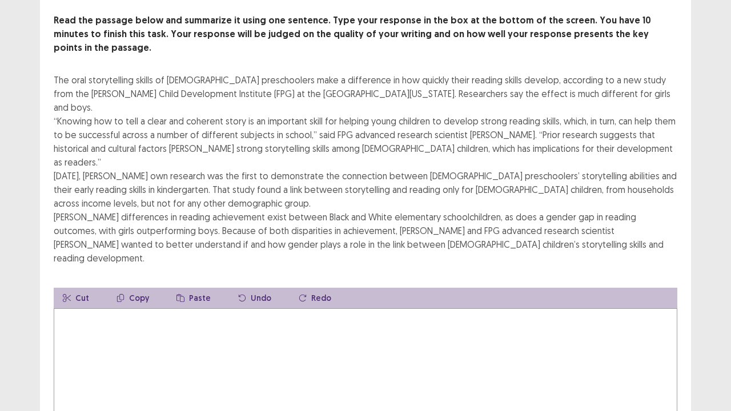
click at [93, 308] on textarea at bounding box center [365, 371] width 623 height 126
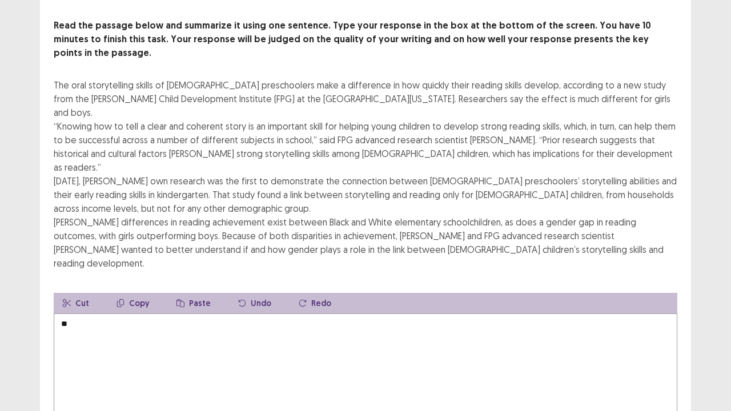
type textarea "*"
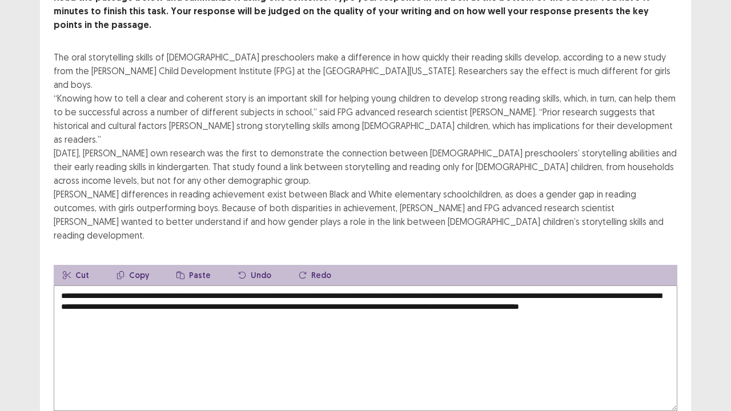
scroll to position [123, 0]
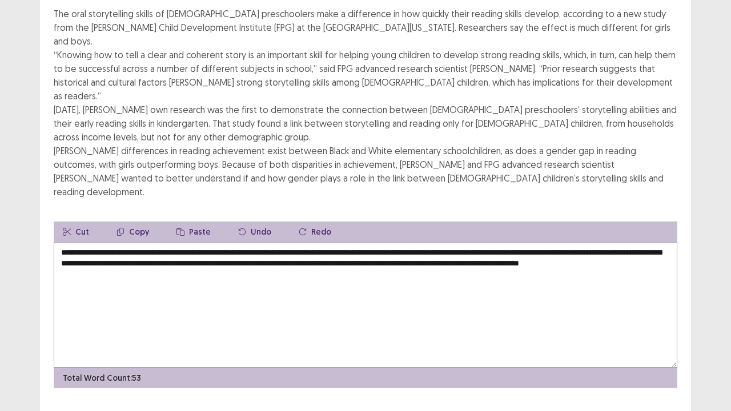
type textarea "**********"
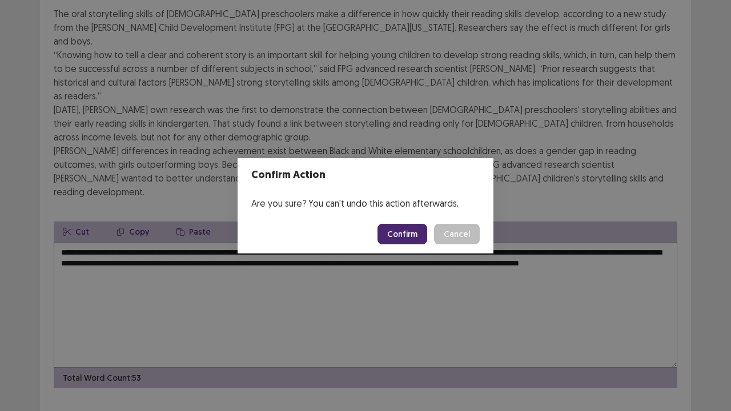
click at [409, 236] on button "Confirm" at bounding box center [402, 234] width 50 height 21
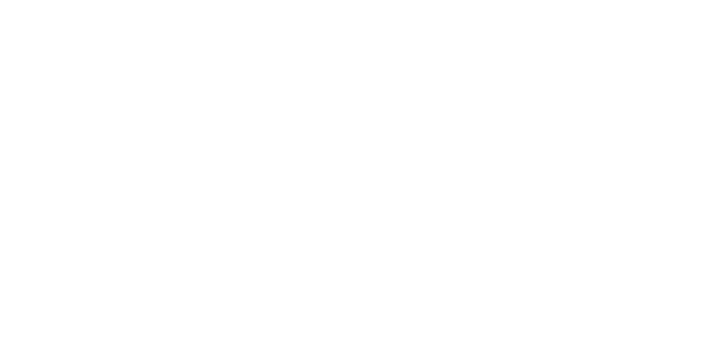
scroll to position [0, 0]
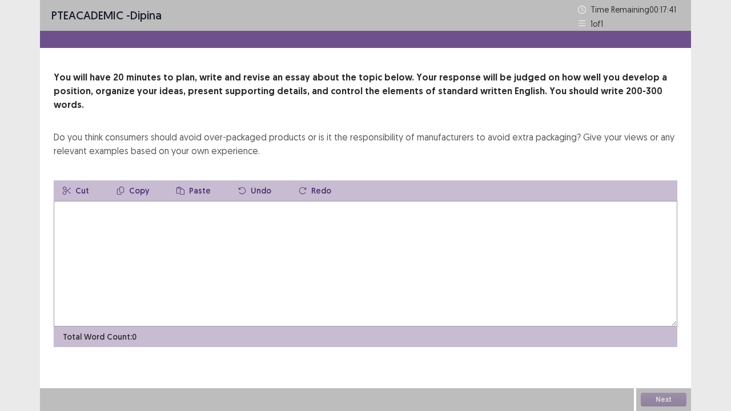
click at [156, 222] on textarea at bounding box center [365, 264] width 623 height 126
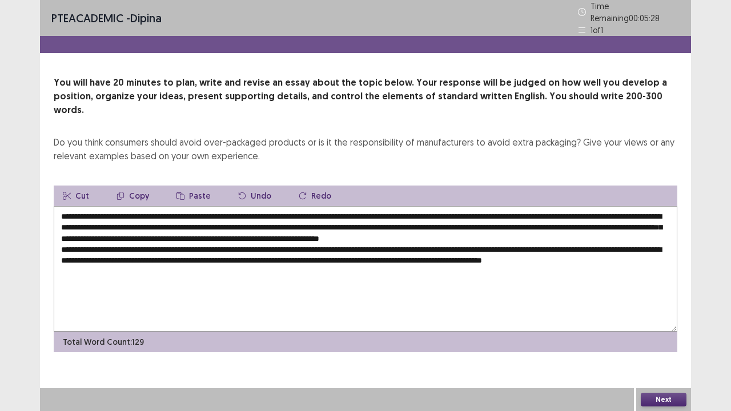
drag, startPoint x: 155, startPoint y: 196, endPoint x: 571, endPoint y: 191, distance: 415.6
click at [571, 206] on textarea "**********" at bounding box center [365, 269] width 623 height 126
drag, startPoint x: 133, startPoint y: 172, endPoint x: 153, endPoint y: 245, distance: 75.8
click at [132, 186] on button "Copy" at bounding box center [132, 196] width 51 height 21
click at [108, 255] on textarea "**********" at bounding box center [365, 269] width 623 height 126
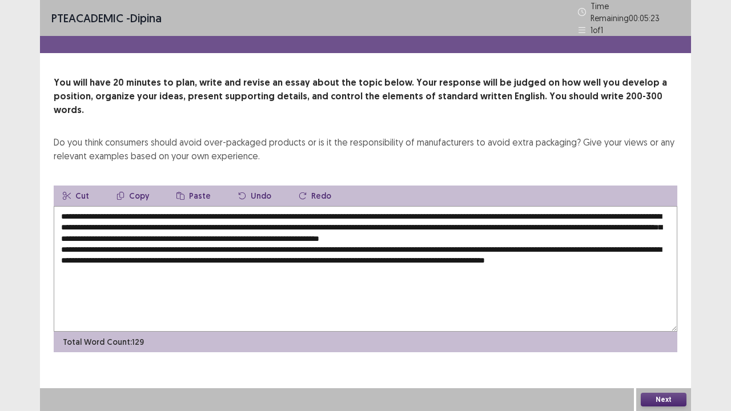
click at [191, 186] on button "Paste" at bounding box center [193, 196] width 53 height 21
drag, startPoint x: 112, startPoint y: 251, endPoint x: 107, endPoint y: 253, distance: 6.1
click at [111, 252] on textarea "**********" at bounding box center [365, 269] width 623 height 126
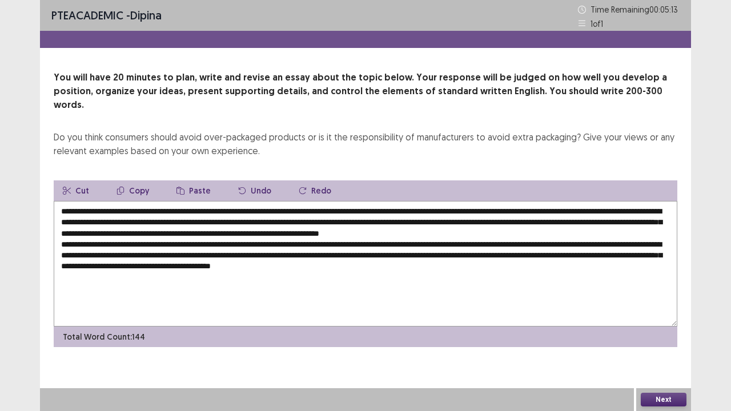
click at [524, 251] on textarea "**********" at bounding box center [365, 264] width 623 height 126
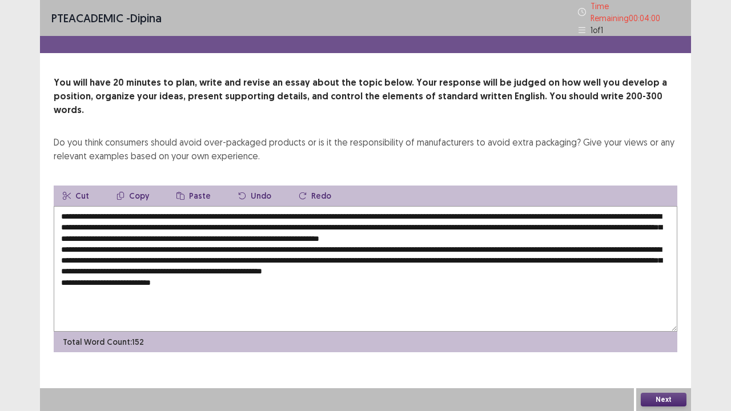
drag, startPoint x: 92, startPoint y: 216, endPoint x: 177, endPoint y: 219, distance: 84.5
click at [177, 219] on textarea at bounding box center [365, 269] width 623 height 126
click at [131, 186] on button "Copy" at bounding box center [132, 196] width 51 height 21
click at [171, 264] on textarea at bounding box center [365, 269] width 623 height 126
click at [208, 186] on button "Paste" at bounding box center [193, 196] width 53 height 21
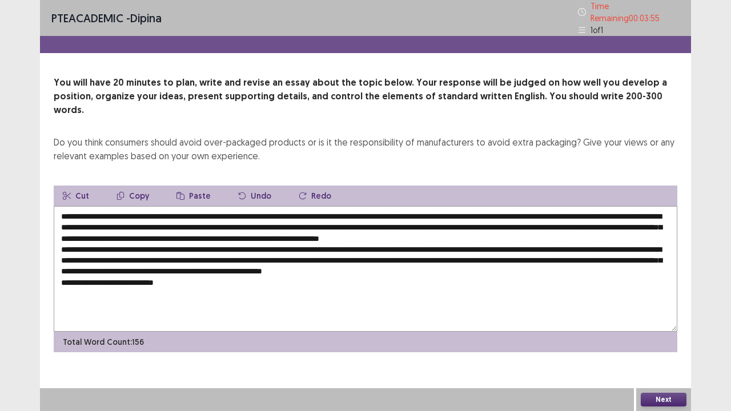
click at [205, 186] on button "Paste" at bounding box center [193, 196] width 53 height 21
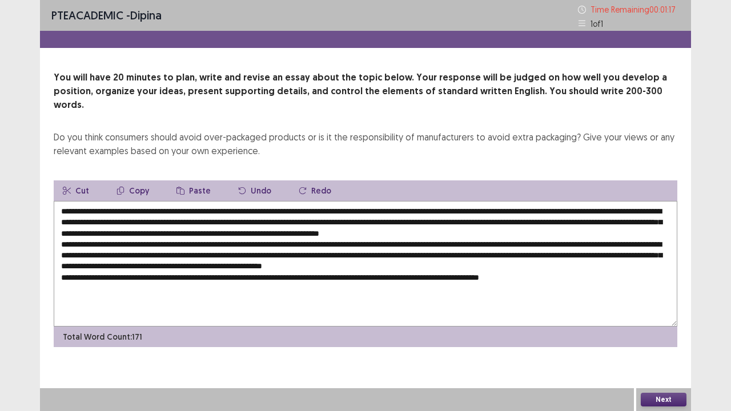
drag, startPoint x: 557, startPoint y: 207, endPoint x: 178, endPoint y: 220, distance: 379.3
click at [178, 220] on textarea at bounding box center [365, 264] width 623 height 126
click at [133, 180] on button "Copy" at bounding box center [132, 190] width 51 height 21
click at [563, 261] on textarea at bounding box center [365, 264] width 623 height 126
click at [559, 263] on textarea at bounding box center [365, 264] width 623 height 126
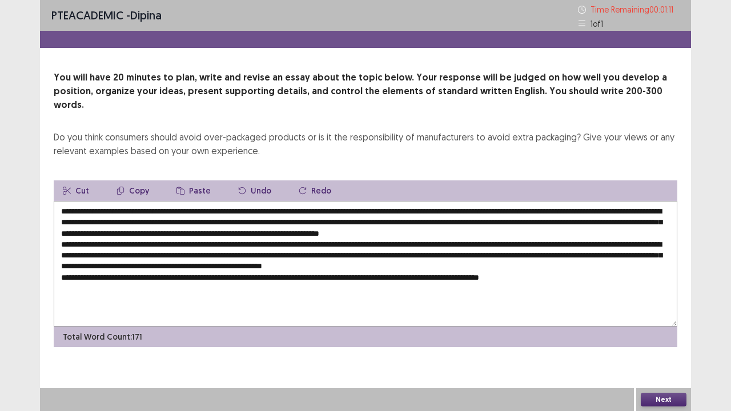
click at [184, 180] on button "Paste" at bounding box center [193, 190] width 53 height 21
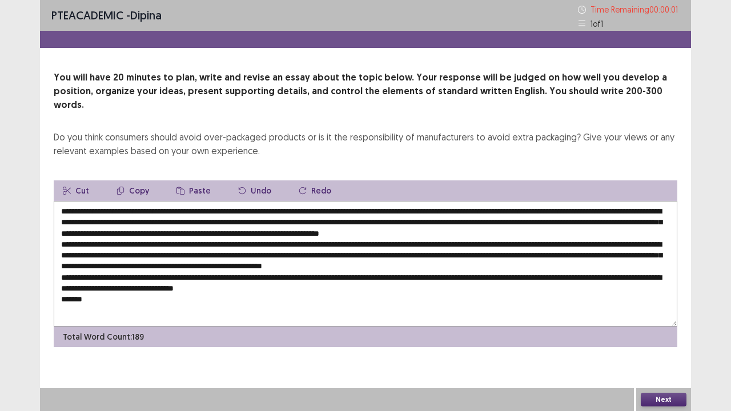
type textarea "**********"
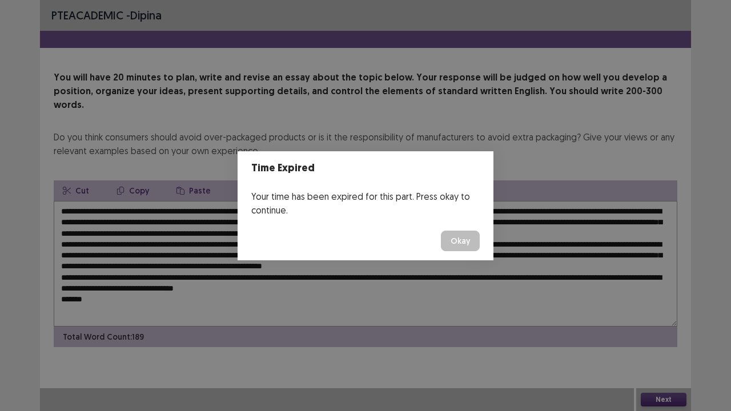
click at [462, 235] on button "Okay" at bounding box center [460, 241] width 39 height 21
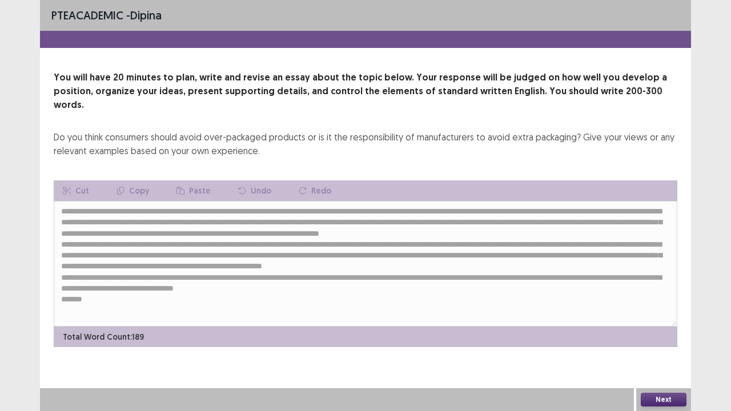
click at [538, 140] on div "Do you think consumers should avoid over-packaged products or is it the respons…" at bounding box center [365, 143] width 623 height 27
click at [539, 140] on div "Do you think consumers should avoid over-packaged products or is it the respons…" at bounding box center [365, 143] width 623 height 27
drag, startPoint x: 539, startPoint y: 140, endPoint x: 540, endPoint y: 148, distance: 8.6
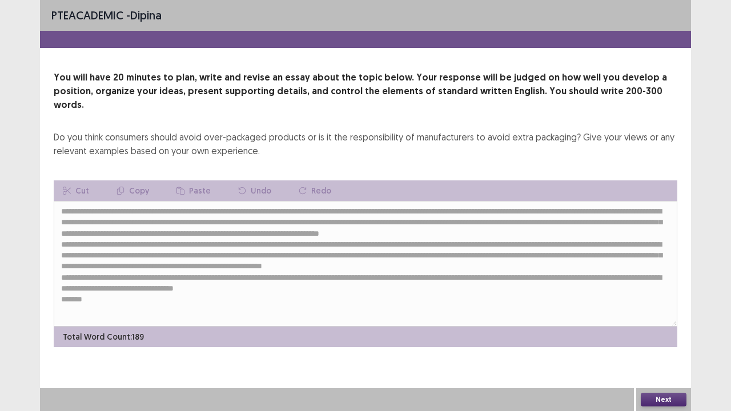
click at [540, 148] on div "You will have 20 minutes to plan, write and revise an essay about the topic bel…" at bounding box center [365, 209] width 651 height 276
click at [536, 153] on div "You will have 20 minutes to plan, write and revise an essay about the topic bel…" at bounding box center [365, 209] width 651 height 276
click at [533, 148] on div "You will have 20 minutes to plan, write and revise an essay about the topic bel…" at bounding box center [365, 209] width 651 height 276
click at [726, 69] on div "PTE academic - dipina You will have 20 minutes to plan, write and revise an ess…" at bounding box center [365, 205] width 731 height 411
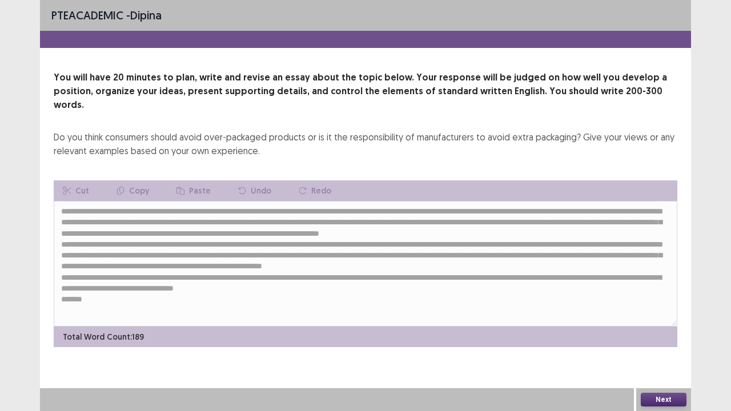
click at [726, 74] on div "PTE academic - dipina You will have 20 minutes to plan, write and revise an ess…" at bounding box center [365, 205] width 731 height 411
click at [726, 79] on div "PTE academic - dipina You will have 20 minutes to plan, write and revise an ess…" at bounding box center [365, 205] width 731 height 411
click at [722, 79] on div "PTE academic - dipina You will have 20 minutes to plan, write and revise an ess…" at bounding box center [365, 205] width 731 height 411
drag, startPoint x: 626, startPoint y: 14, endPoint x: 625, endPoint y: 22, distance: 8.7
click at [626, 15] on div "PTE academic - dipina" at bounding box center [365, 15] width 651 height 31
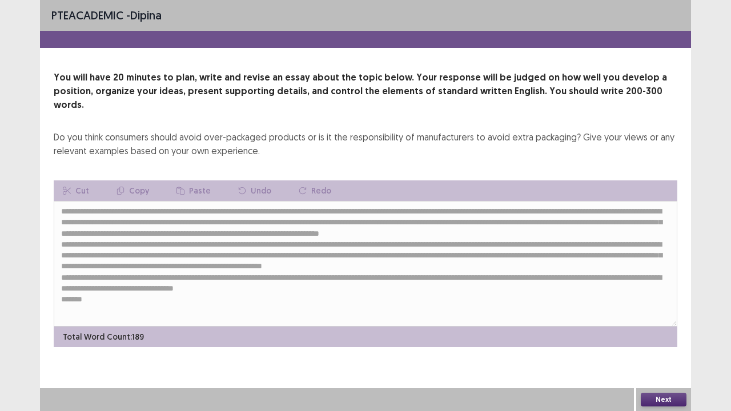
click at [625, 25] on div "PTE academic - dipina" at bounding box center [365, 15] width 651 height 31
drag, startPoint x: 625, startPoint y: 25, endPoint x: 730, endPoint y: 289, distance: 284.6
click at [726, 187] on div "PTE academic - dipina You will have 20 minutes to plan, write and revise an ess…" at bounding box center [365, 205] width 731 height 411
drag, startPoint x: 624, startPoint y: 410, endPoint x: 613, endPoint y: 391, distance: 22.2
click at [622, 339] on div "Next" at bounding box center [365, 399] width 651 height 23
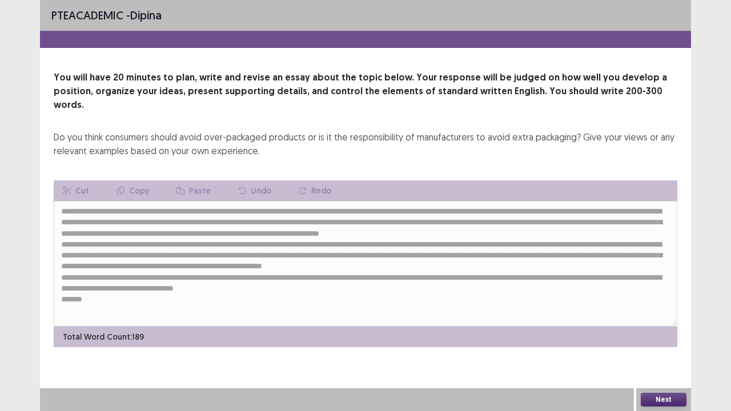
click at [541, 339] on div "PTE academic - dipina You will have 20 minutes to plan, write and revise an ess…" at bounding box center [365, 205] width 651 height 411
drag, startPoint x: 541, startPoint y: 356, endPoint x: 611, endPoint y: 382, distance: 74.4
click at [610, 339] on div "PTE academic - dipina You will have 20 minutes to plan, write and revise an ess…" at bounding box center [365, 205] width 651 height 411
click at [650, 339] on div "Next" at bounding box center [663, 399] width 55 height 23
drag, startPoint x: 656, startPoint y: 381, endPoint x: 651, endPoint y: 400, distance: 19.4
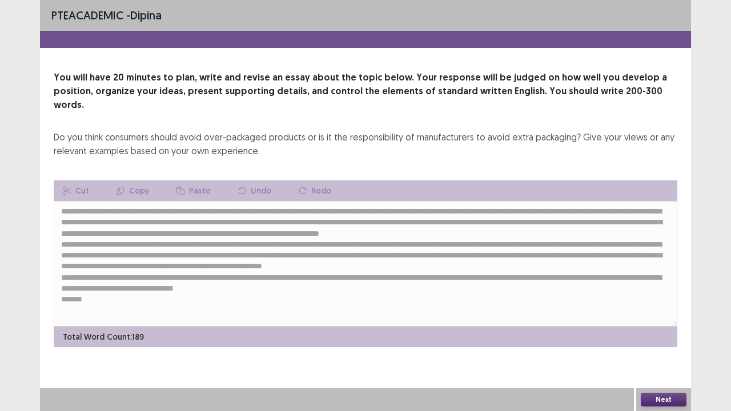
click at [652, 339] on div "PTE academic - dipina You will have 20 minutes to plan, write and revise an ess…" at bounding box center [365, 205] width 651 height 411
click at [651, 339] on button "Next" at bounding box center [664, 400] width 46 height 14
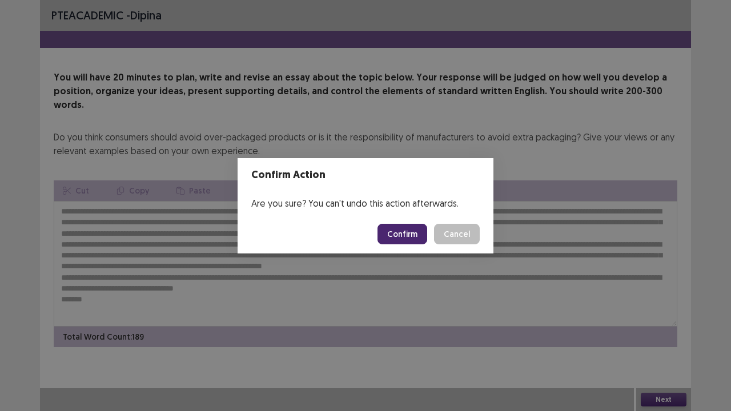
click at [408, 232] on button "Confirm" at bounding box center [402, 234] width 50 height 21
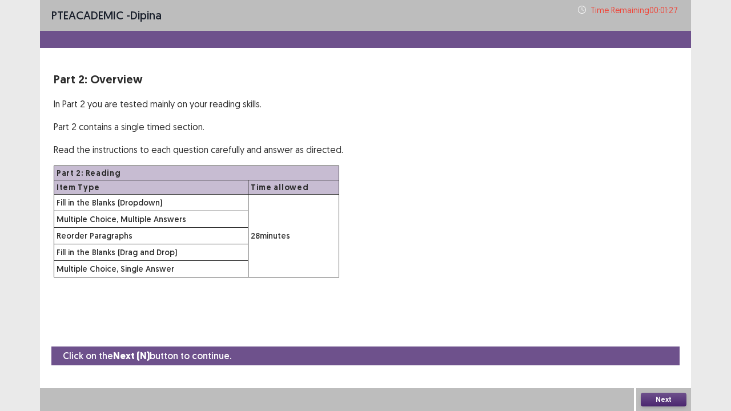
drag, startPoint x: 131, startPoint y: 84, endPoint x: 140, endPoint y: 104, distance: 21.5
click at [139, 103] on div "Part 2: Overview In Part 2 you are tested mainly on your reading skills. Part 2…" at bounding box center [365, 174] width 651 height 207
drag, startPoint x: 151, startPoint y: 113, endPoint x: 186, endPoint y: 126, distance: 37.0
click at [170, 117] on div "Part 2: Overview In Part 2 you are tested mainly on your reading skills. Part 2…" at bounding box center [365, 174] width 651 height 207
drag, startPoint x: 186, startPoint y: 126, endPoint x: 275, endPoint y: 115, distance: 90.2
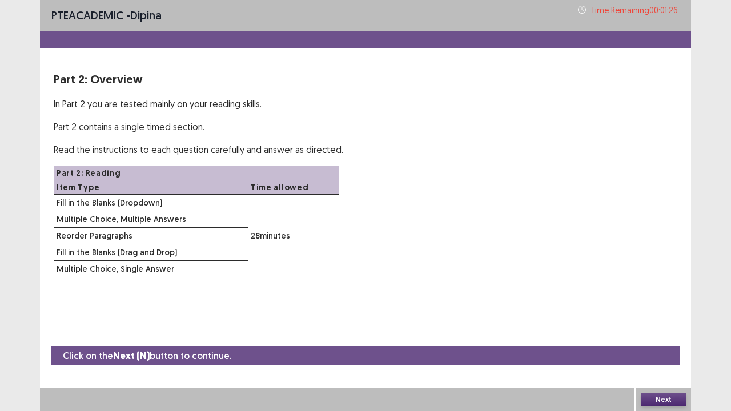
click at [192, 128] on div "Part 2: Overview In Part 2 you are tested mainly on your reading skills. Part 2…" at bounding box center [365, 174] width 651 height 207
drag, startPoint x: 275, startPoint y: 115, endPoint x: 400, endPoint y: 128, distance: 125.7
click at [298, 127] on div "Part 2: Overview In Part 2 you are tested mainly on your reading skills. Part 2…" at bounding box center [365, 174] width 651 height 207
drag, startPoint x: 404, startPoint y: 129, endPoint x: 472, endPoint y: 120, distance: 68.5
click at [417, 135] on div "Part 2: Overview In Part 2 you are tested mainly on your reading skills. Part 2…" at bounding box center [365, 174] width 651 height 207
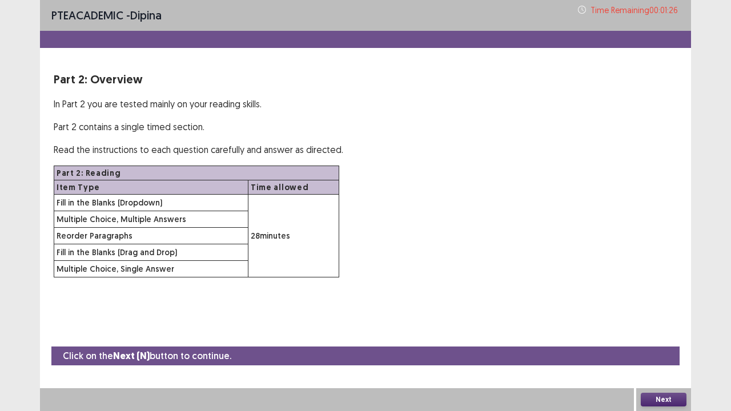
drag, startPoint x: 472, startPoint y: 120, endPoint x: 538, endPoint y: 140, distance: 69.2
click at [490, 132] on p "Part 2 contains a single timed section." at bounding box center [365, 127] width 623 height 14
drag, startPoint x: 538, startPoint y: 140, endPoint x: 730, endPoint y: 103, distance: 195.9
click at [605, 146] on div "Part 2: Overview In Part 2 you are tested mainly on your reading skills. Part 2…" at bounding box center [365, 174] width 651 height 207
drag, startPoint x: 730, startPoint y: 103, endPoint x: 709, endPoint y: 128, distance: 33.3
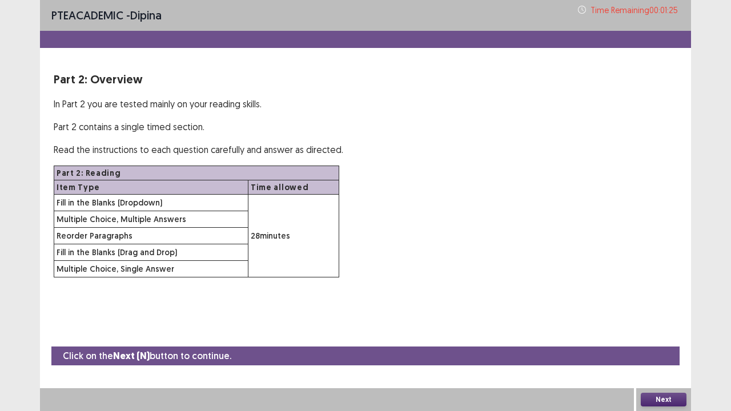
click at [715, 120] on div "PTE academic - dipina Time Remaining 00 : 01 : 25 Part 2: Overview In Part 2 yo…" at bounding box center [365, 205] width 731 height 411
drag, startPoint x: 702, startPoint y: 145, endPoint x: 689, endPoint y: 135, distance: 15.9
click at [687, 111] on div "PTE academic - dipina Time Remaining 00 : 01 : 25 Part 2: Overview In Part 2 yo…" at bounding box center [365, 205] width 731 height 411
drag, startPoint x: 450, startPoint y: 103, endPoint x: 425, endPoint y: 83, distance: 32.2
click at [450, 103] on p "In Part 2 you are tested mainly on your reading skills." at bounding box center [365, 104] width 623 height 14
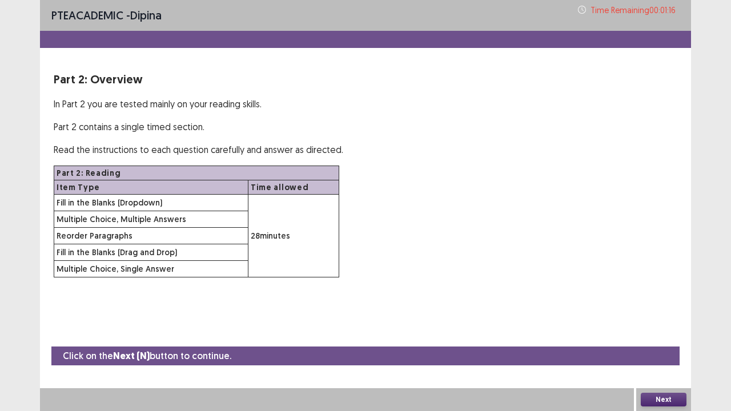
drag, startPoint x: 387, startPoint y: 86, endPoint x: 355, endPoint y: 29, distance: 65.2
click at [384, 86] on p "Part 2: Overview" at bounding box center [365, 79] width 623 height 17
drag, startPoint x: 311, startPoint y: 38, endPoint x: 329, endPoint y: 38, distance: 18.8
click at [310, 39] on div "PTE academic - dipina Time Remaining 00 : 01 : 15" at bounding box center [365, 24] width 651 height 48
drag, startPoint x: 329, startPoint y: 38, endPoint x: 355, endPoint y: 16, distance: 33.6
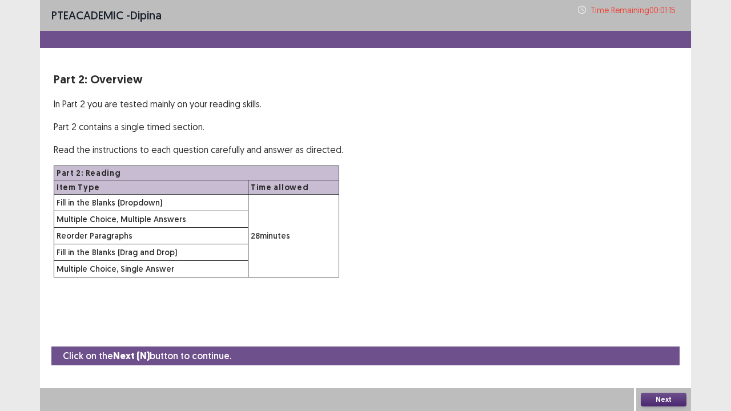
click at [329, 38] on div "PTE academic - dipina Time Remaining 00 : 01 : 15" at bounding box center [365, 24] width 651 height 48
click at [288, 105] on div "PTE academic - dipina Time Remaining 00 : 01 : 15 Part 2: Overview In Part 2 yo…" at bounding box center [365, 150] width 651 height 300
drag, startPoint x: 378, startPoint y: 6, endPoint x: 394, endPoint y: 16, distance: 18.2
click at [382, 18] on div "PTE academic - dipina Time Remaining 00 : 01 : 13" at bounding box center [365, 15] width 651 height 31
drag, startPoint x: 273, startPoint y: 42, endPoint x: 314, endPoint y: 14, distance: 49.7
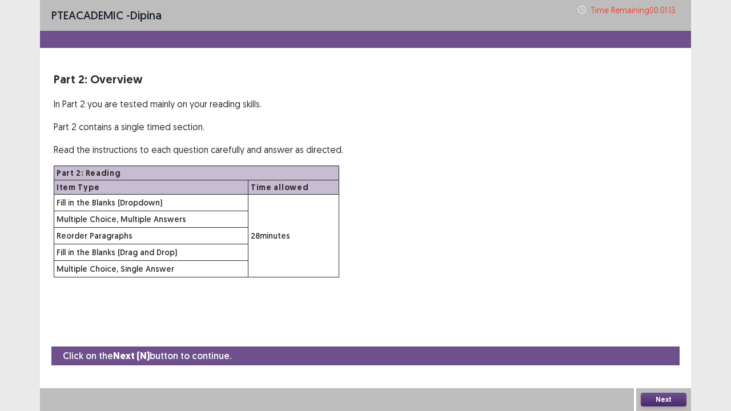
click at [282, 42] on div "PTE academic - dipina Time Remaining 00 : 01 : 13" at bounding box center [365, 24] width 651 height 48
drag, startPoint x: 315, startPoint y: 11, endPoint x: 458, endPoint y: 41, distance: 146.3
click at [393, 43] on div "PTE academic - dipina Time Remaining 00 : 01 : 13" at bounding box center [365, 24] width 651 height 48
drag, startPoint x: 455, startPoint y: 45, endPoint x: 434, endPoint y: 96, distance: 55.0
click at [405, 92] on div "PTE academic - dipina Time Remaining 00 : 01 : 13 Part 2: Overview In Part 2 yo…" at bounding box center [365, 150] width 651 height 300
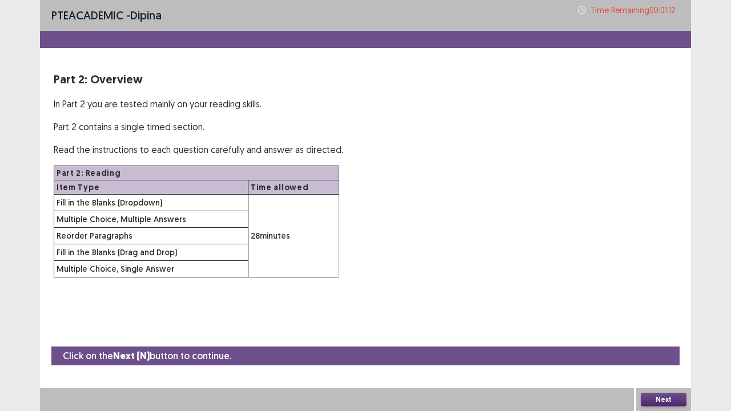
drag, startPoint x: 364, startPoint y: 99, endPoint x: 368, endPoint y: 95, distance: 6.1
click at [365, 99] on p "In Part 2 you are tested mainly on your reading skills." at bounding box center [365, 104] width 623 height 14
click at [370, 91] on div "Part 2: Overview In Part 2 you are tested mainly on your reading skills. Part 2…" at bounding box center [365, 174] width 651 height 207
drag, startPoint x: 392, startPoint y: 58, endPoint x: 391, endPoint y: 37, distance: 20.6
click at [370, 47] on div "PTE academic - dipina Time Remaining 00 : 01 : 12 Part 2: Overview In Part 2 yo…" at bounding box center [365, 150] width 651 height 300
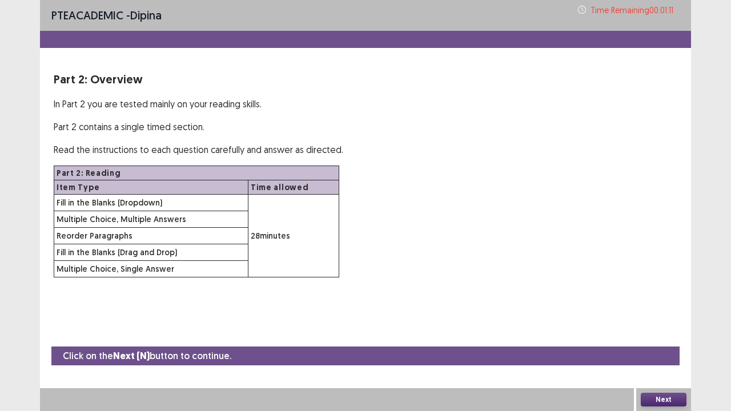
drag, startPoint x: 391, startPoint y: 37, endPoint x: 398, endPoint y: 99, distance: 62.1
click at [391, 39] on div at bounding box center [365, 39] width 651 height 17
drag, startPoint x: 398, startPoint y: 99, endPoint x: 427, endPoint y: 105, distance: 29.2
click at [404, 104] on div "PTE academic - dipina Time Remaining 00 : 01 : 11 Part 2: Overview In Part 2 yo…" at bounding box center [365, 150] width 651 height 300
drag, startPoint x: 321, startPoint y: 172, endPoint x: 325, endPoint y: 251, distance: 78.9
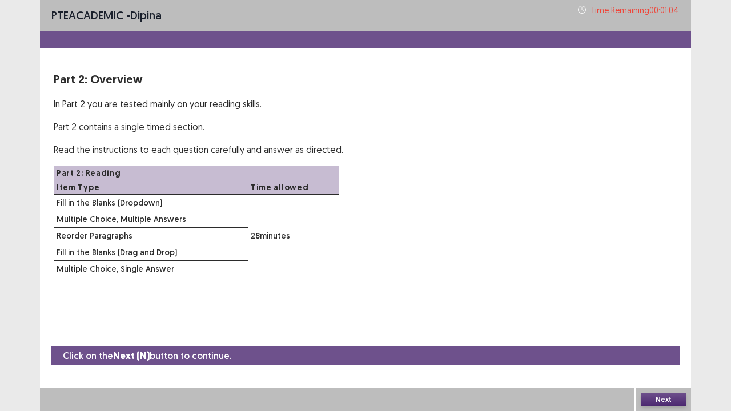
drag, startPoint x: 453, startPoint y: 87, endPoint x: 458, endPoint y: 92, distance: 6.5
click at [458, 92] on div "Part 2: Overview In Part 2 you are tested mainly on your reading skills. Part 2…" at bounding box center [365, 174] width 651 height 207
drag, startPoint x: 459, startPoint y: 96, endPoint x: 464, endPoint y: 106, distance: 10.7
click at [460, 97] on div "Part 2: Overview In Part 2 you are tested mainly on your reading skills. Part 2…" at bounding box center [365, 174] width 651 height 207
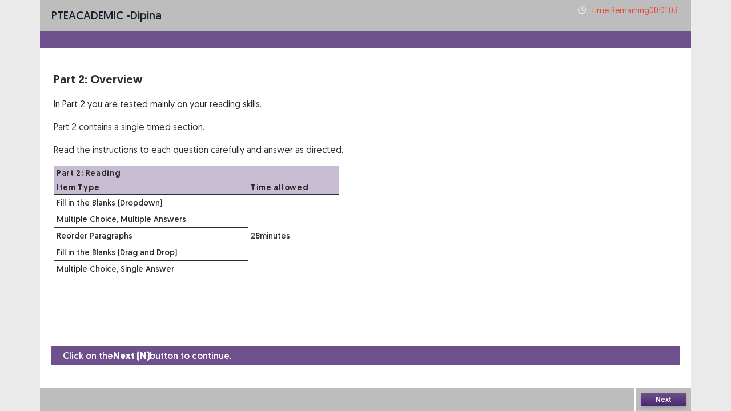
drag
click at [465, 109] on p "In Part 2 you are tested mainly on your reading skills." at bounding box center [365, 104] width 623 height 14
